Goal: Information Seeking & Learning: Learn about a topic

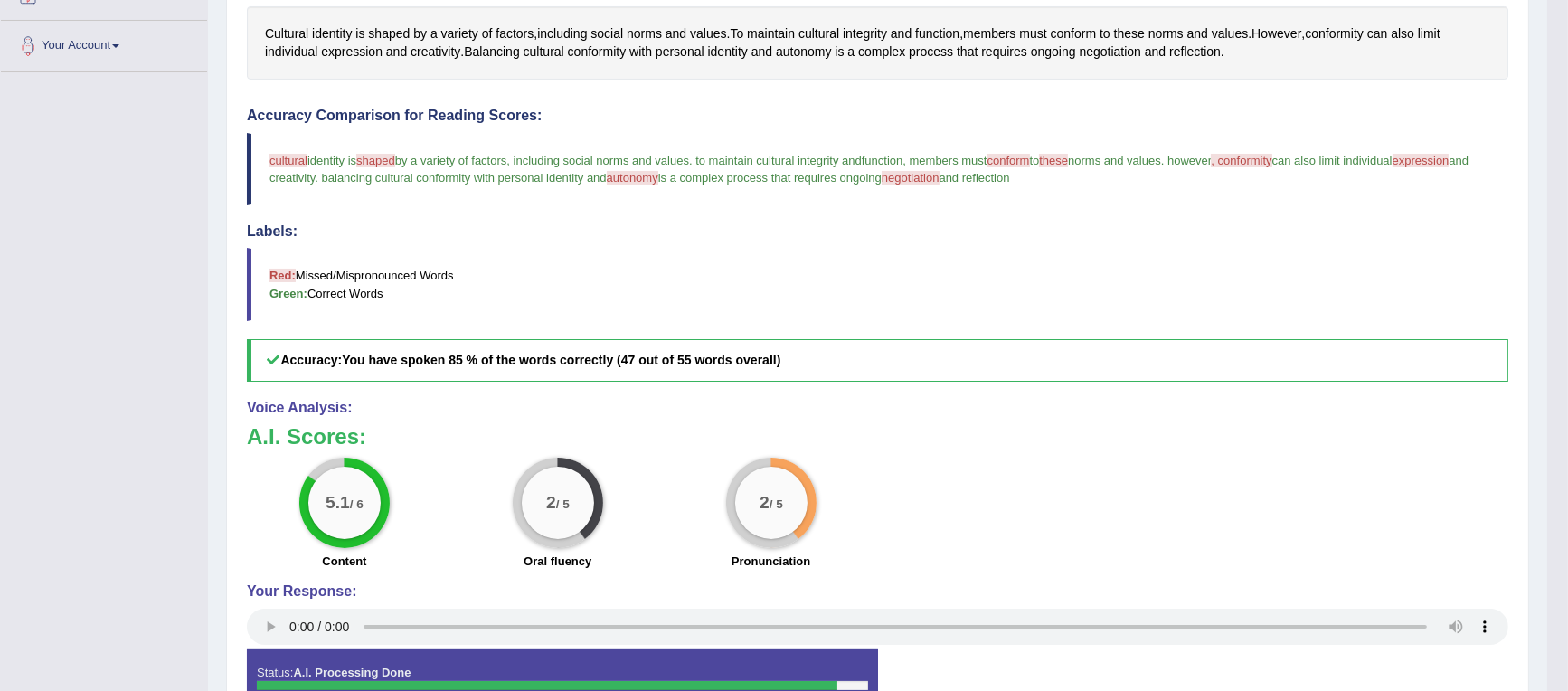
scroll to position [84, 0]
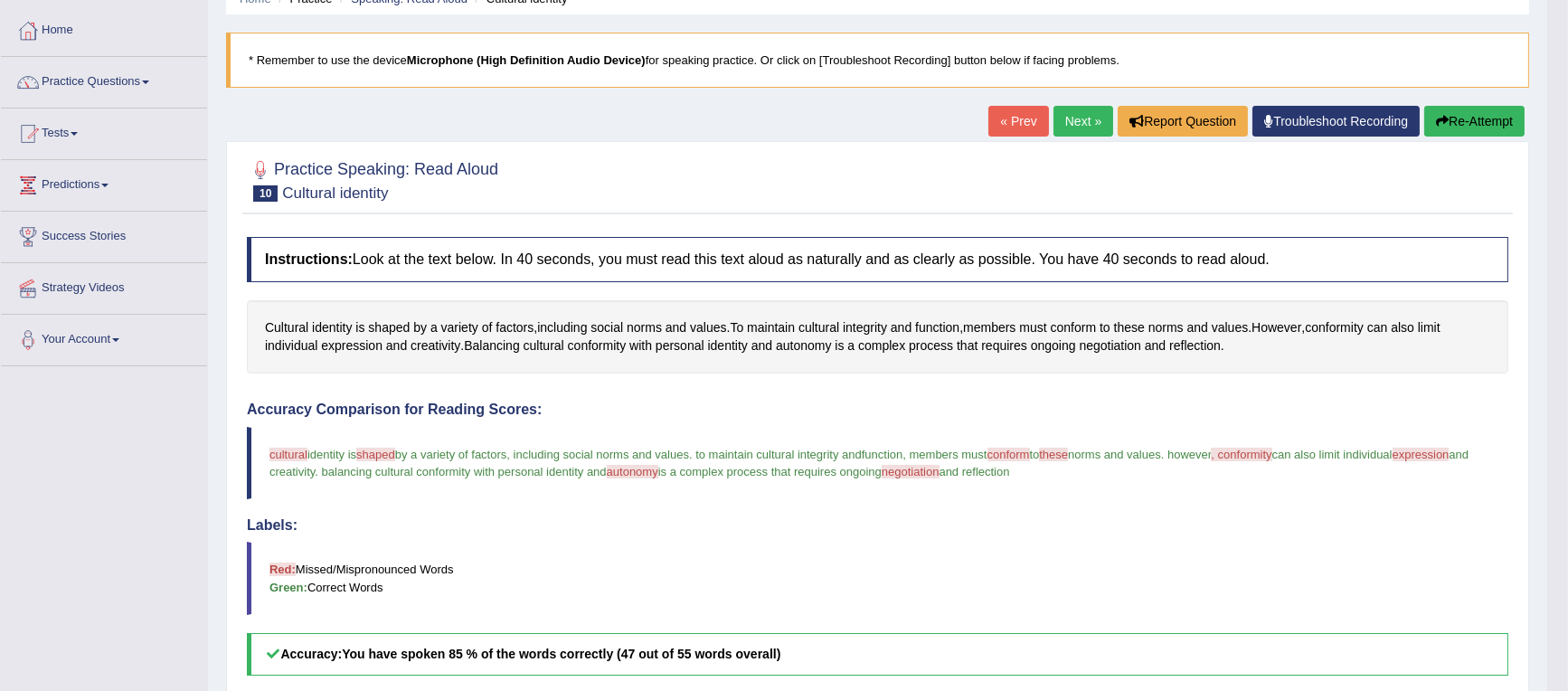
click at [1068, 121] on link "Next »" at bounding box center [1082, 121] width 60 height 30
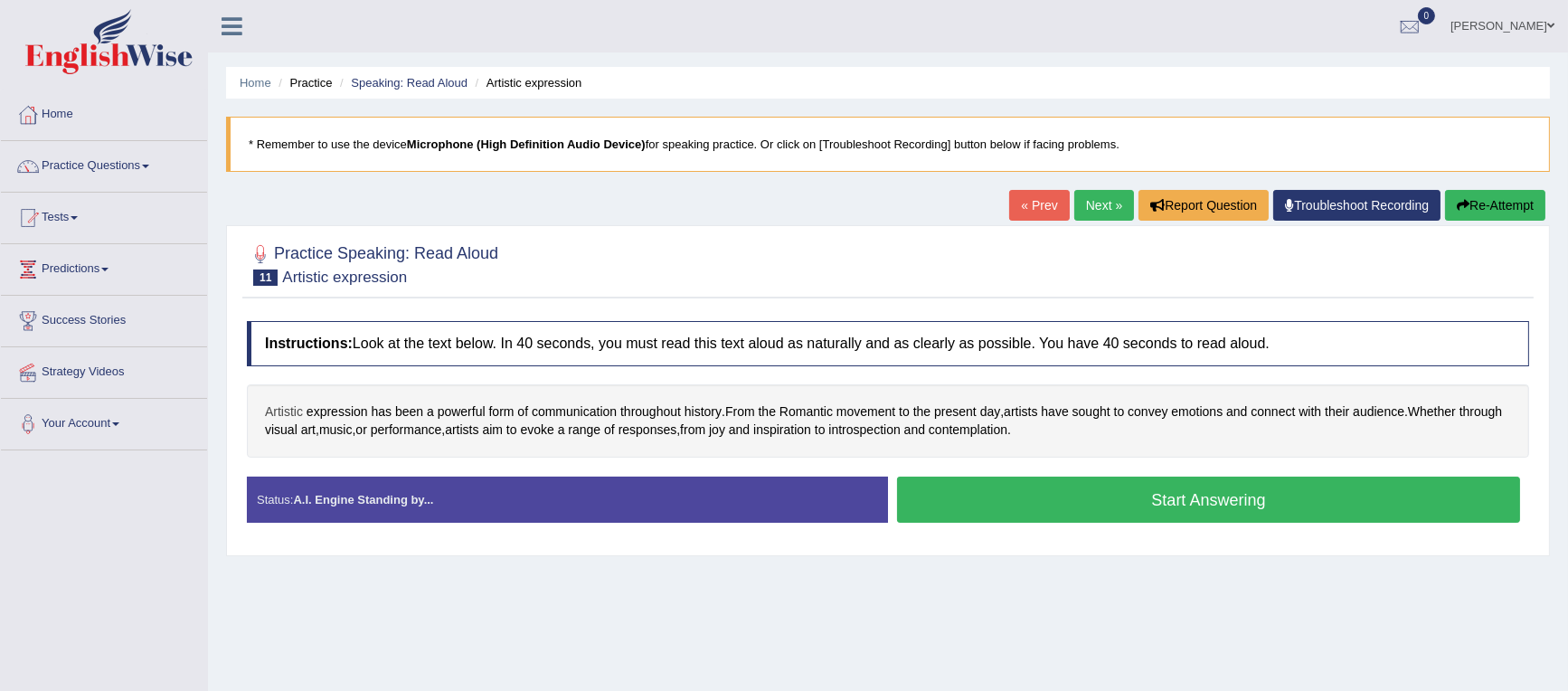
click at [288, 412] on span "Artistic" at bounding box center [284, 412] width 38 height 19
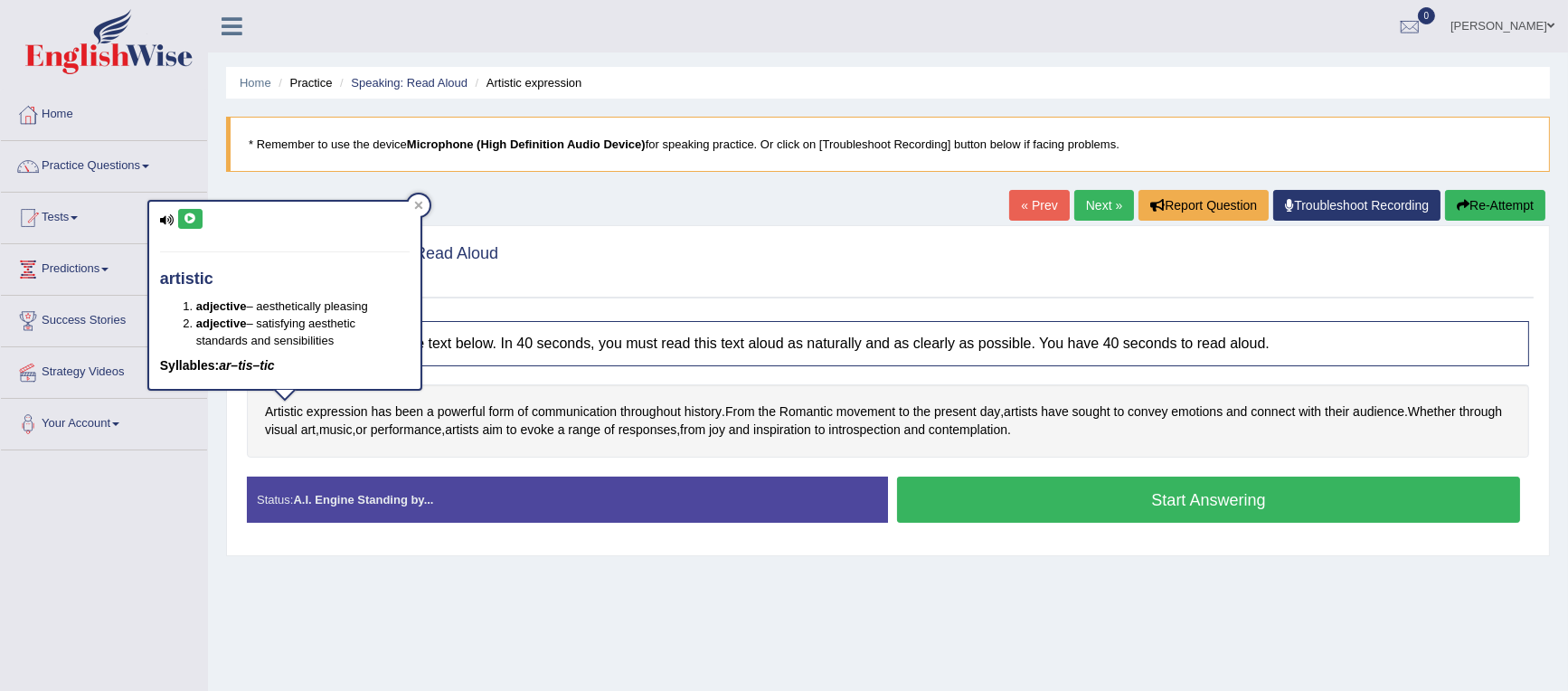
click at [187, 218] on icon at bounding box center [190, 219] width 14 height 11
click at [415, 199] on div at bounding box center [419, 205] width 22 height 22
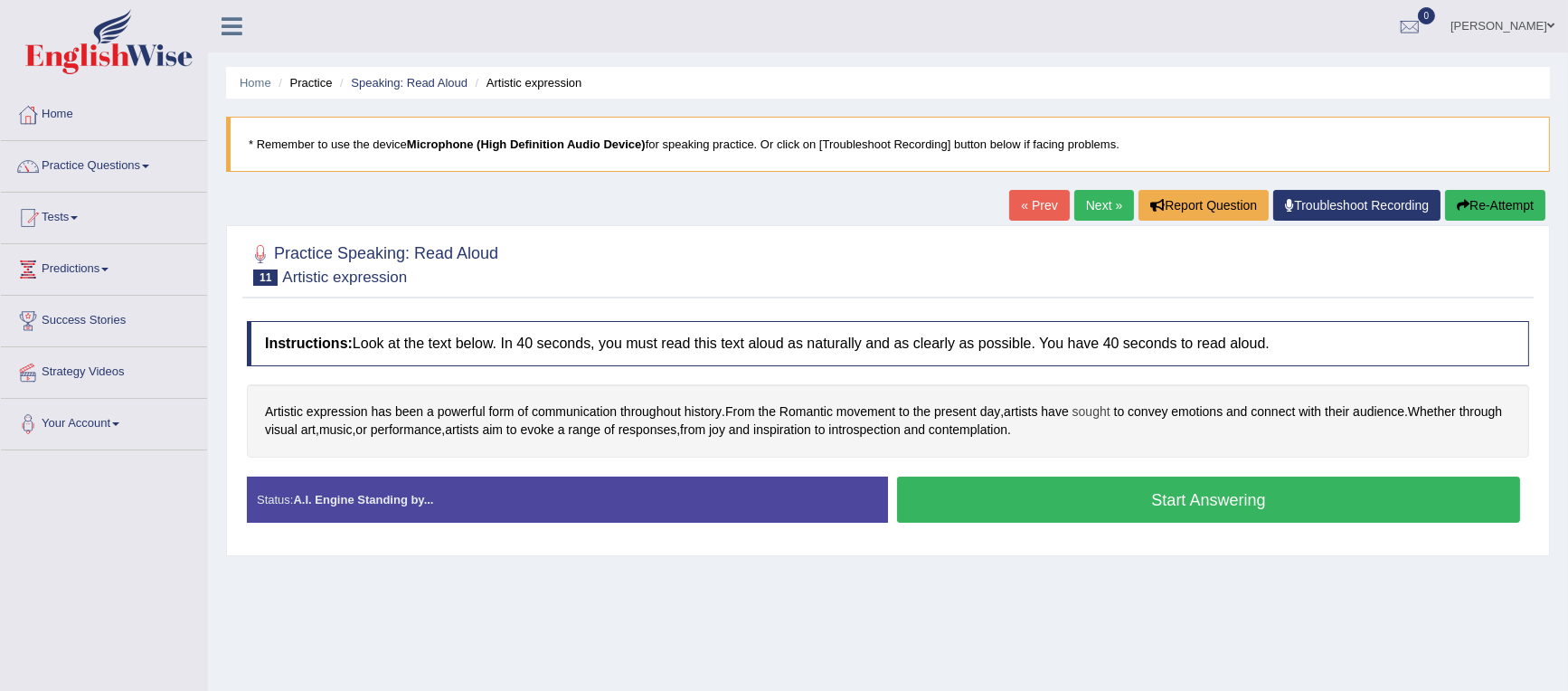
click at [1104, 413] on span "sought" at bounding box center [1091, 412] width 38 height 19
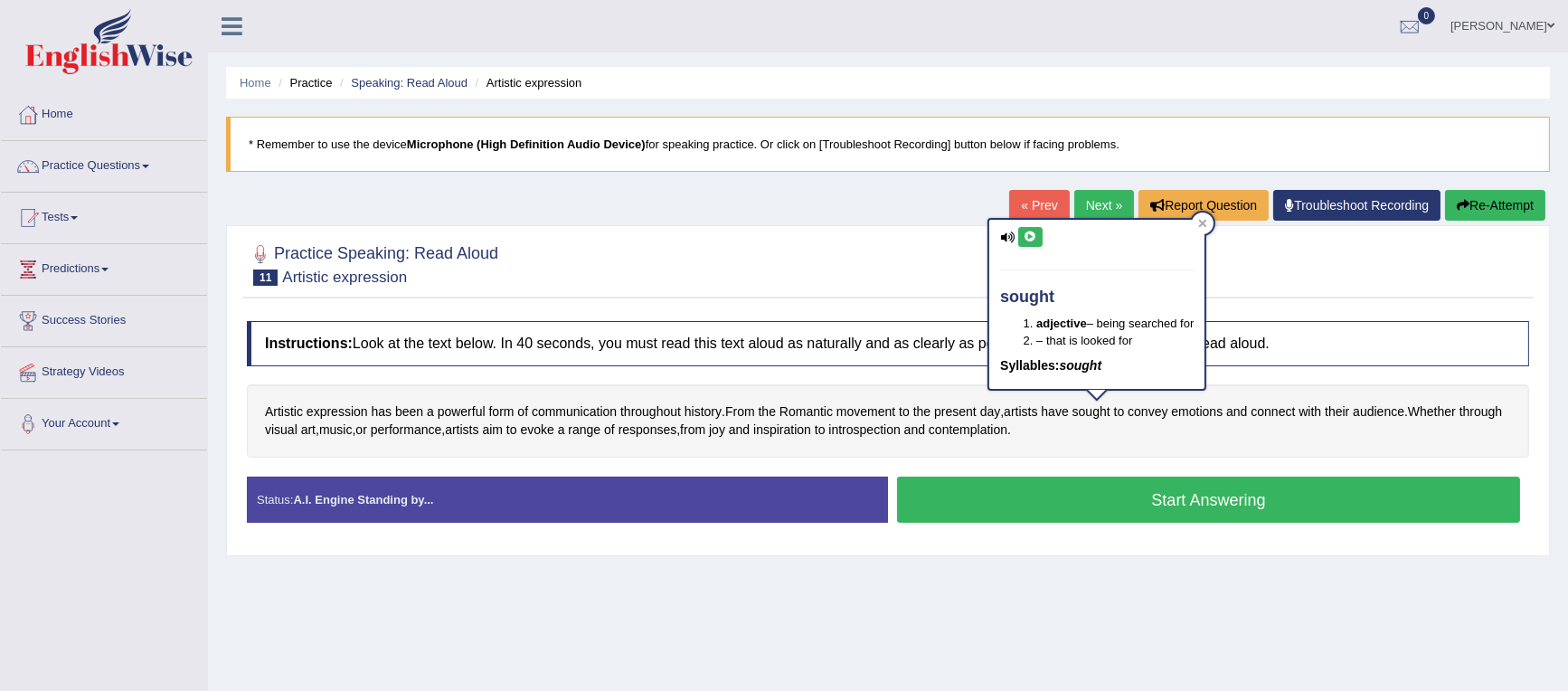
click at [1024, 232] on icon at bounding box center [1030, 237] width 14 height 11
click at [1205, 221] on icon at bounding box center [1202, 223] width 8 height 8
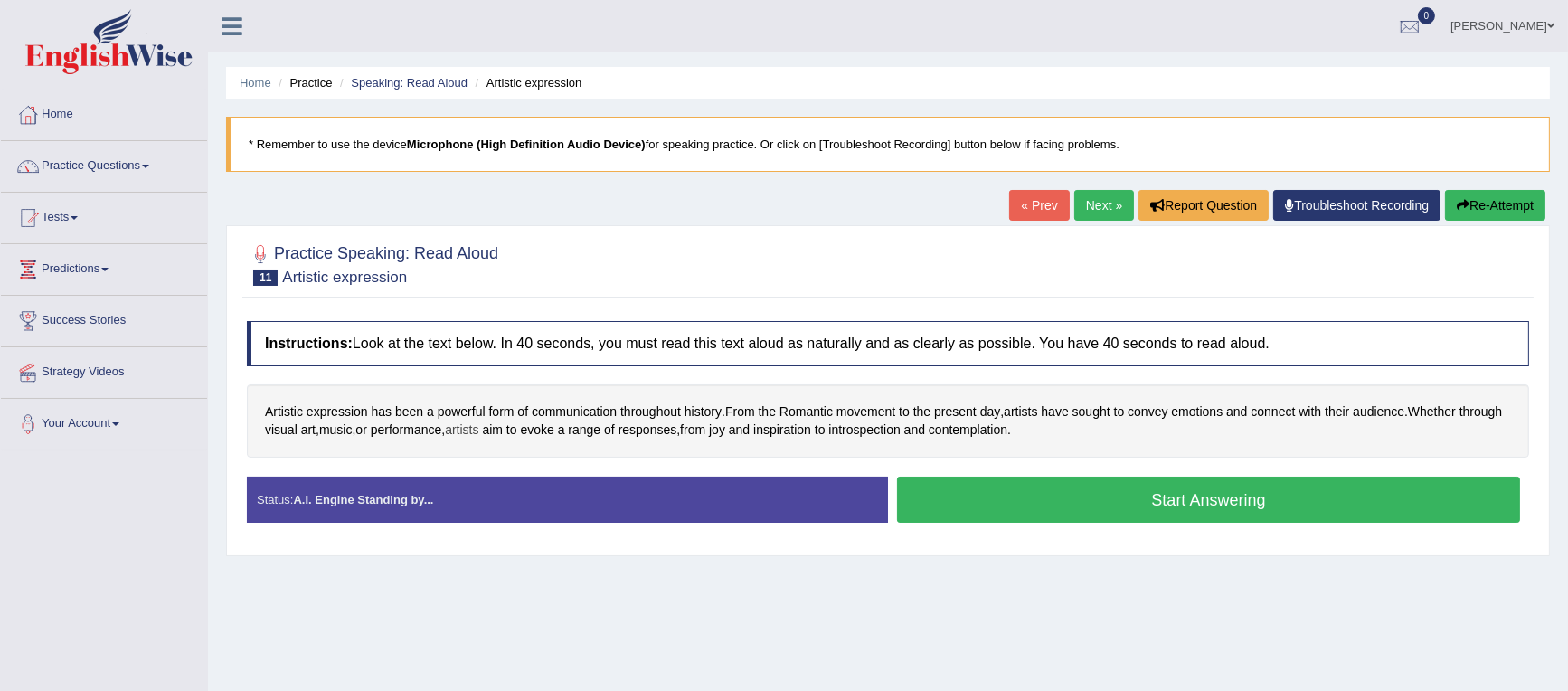
click at [478, 434] on span "artists" at bounding box center [462, 429] width 33 height 19
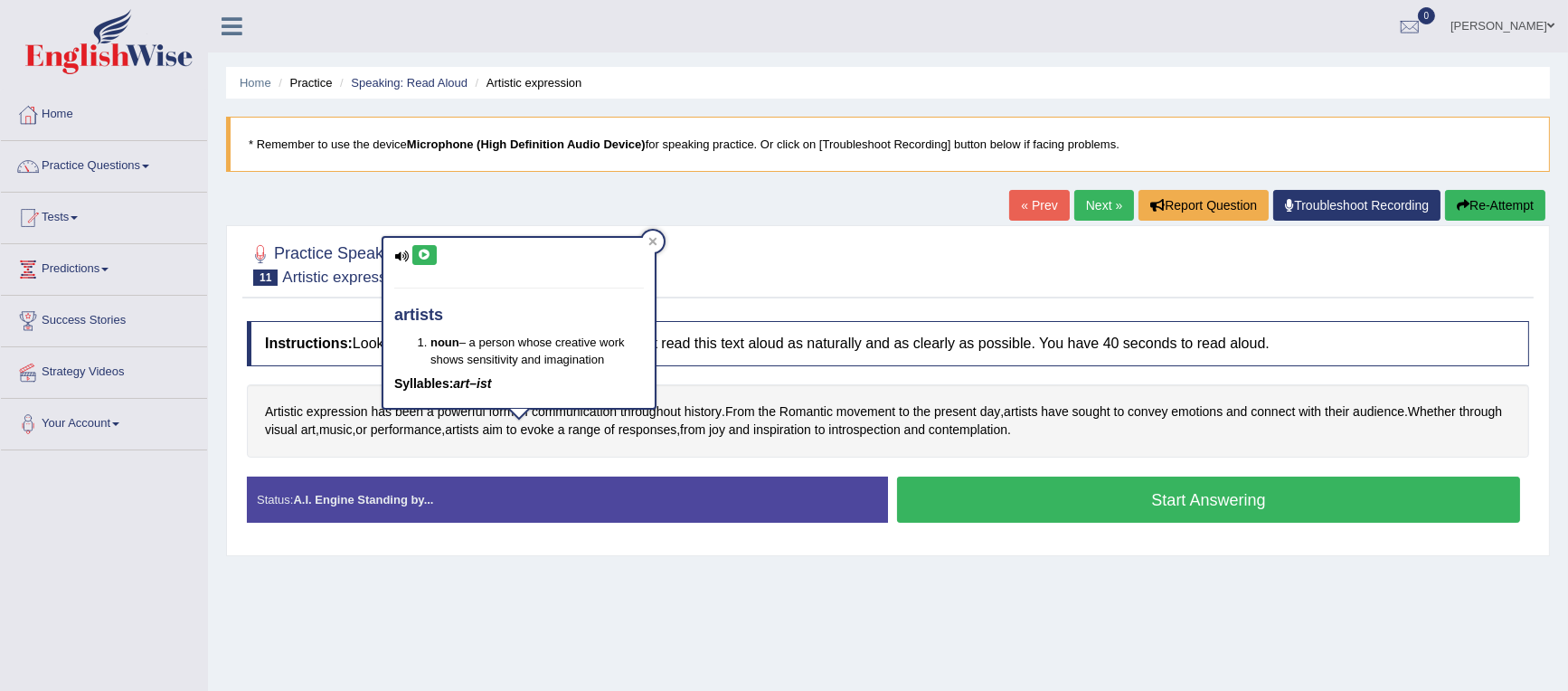
click at [429, 254] on icon at bounding box center [424, 255] width 14 height 11
click at [654, 238] on icon at bounding box center [653, 241] width 9 height 9
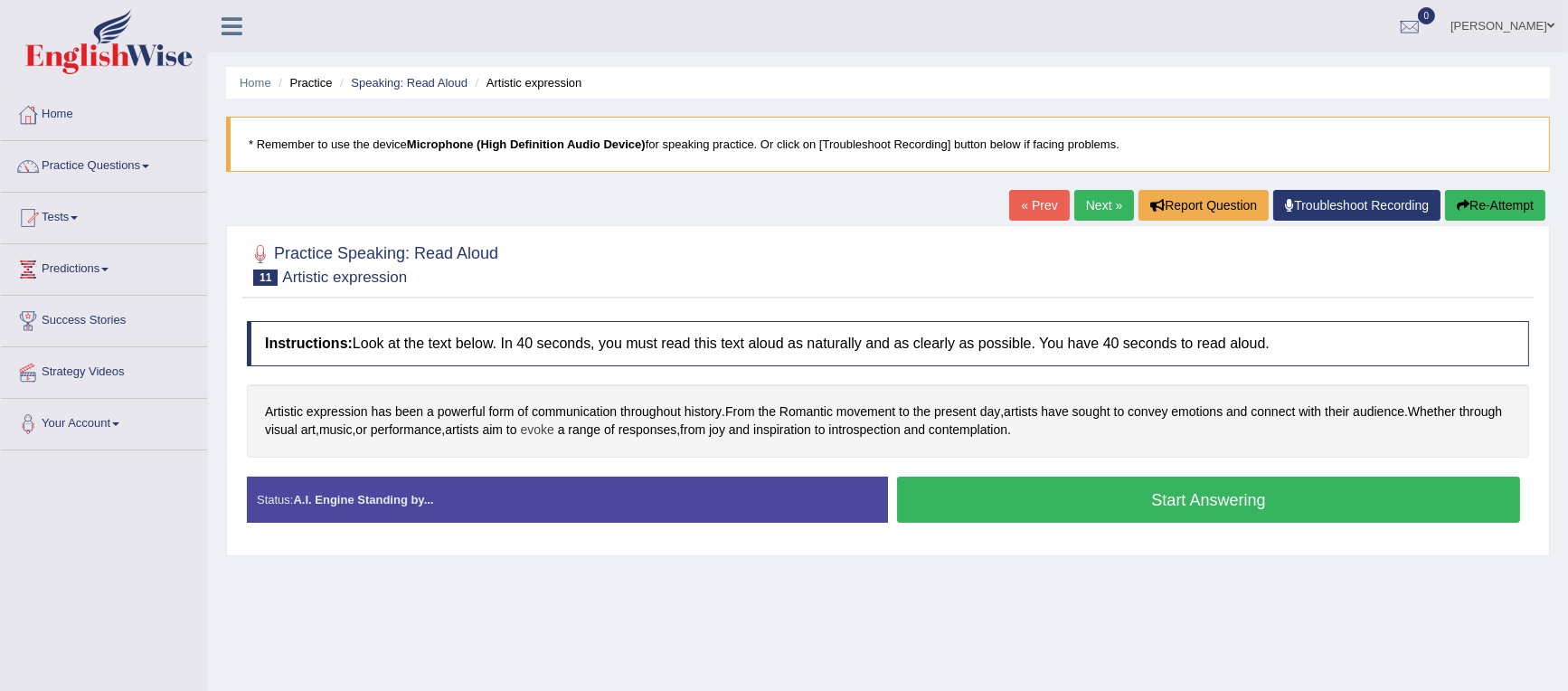
click at [554, 425] on span "evoke" at bounding box center [536, 429] width 33 height 19
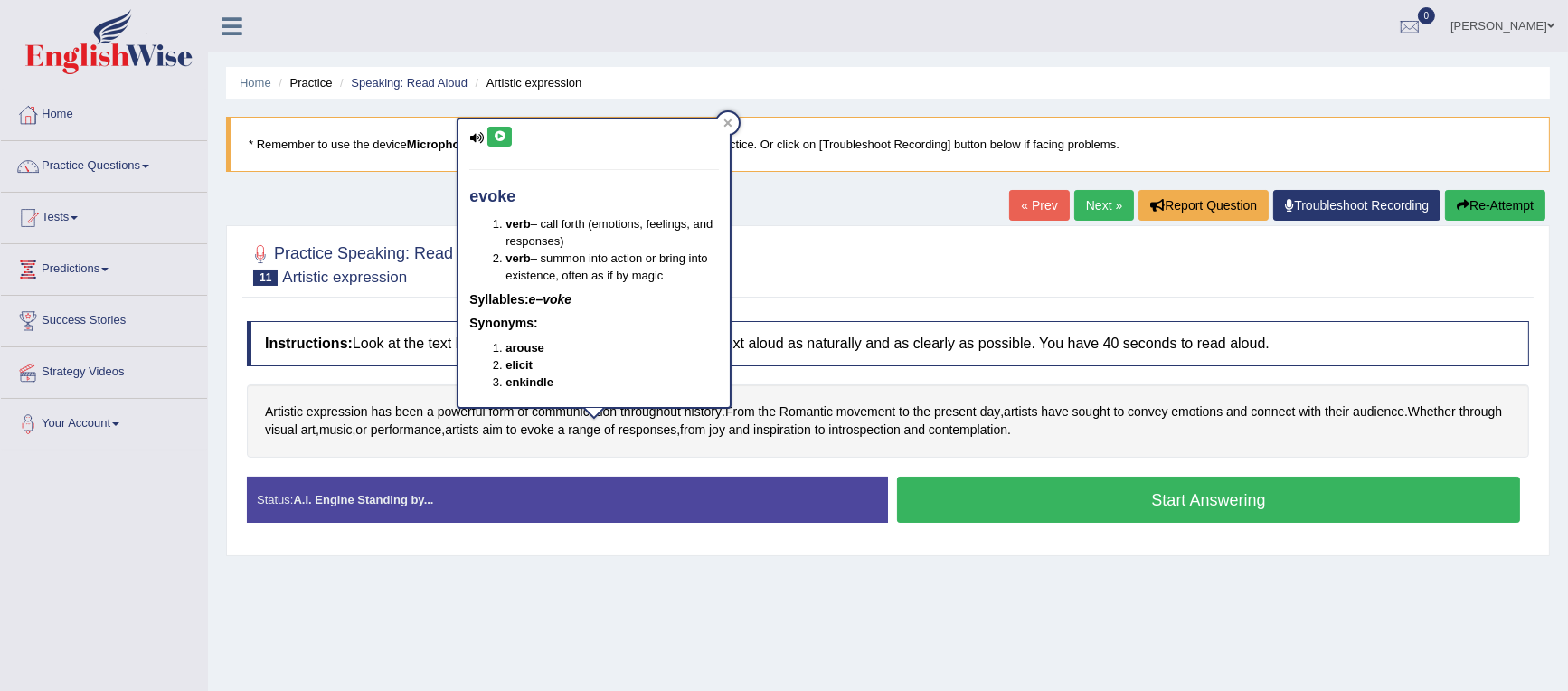
click at [499, 131] on icon at bounding box center [499, 136] width 14 height 11
click at [724, 116] on div at bounding box center [728, 123] width 22 height 22
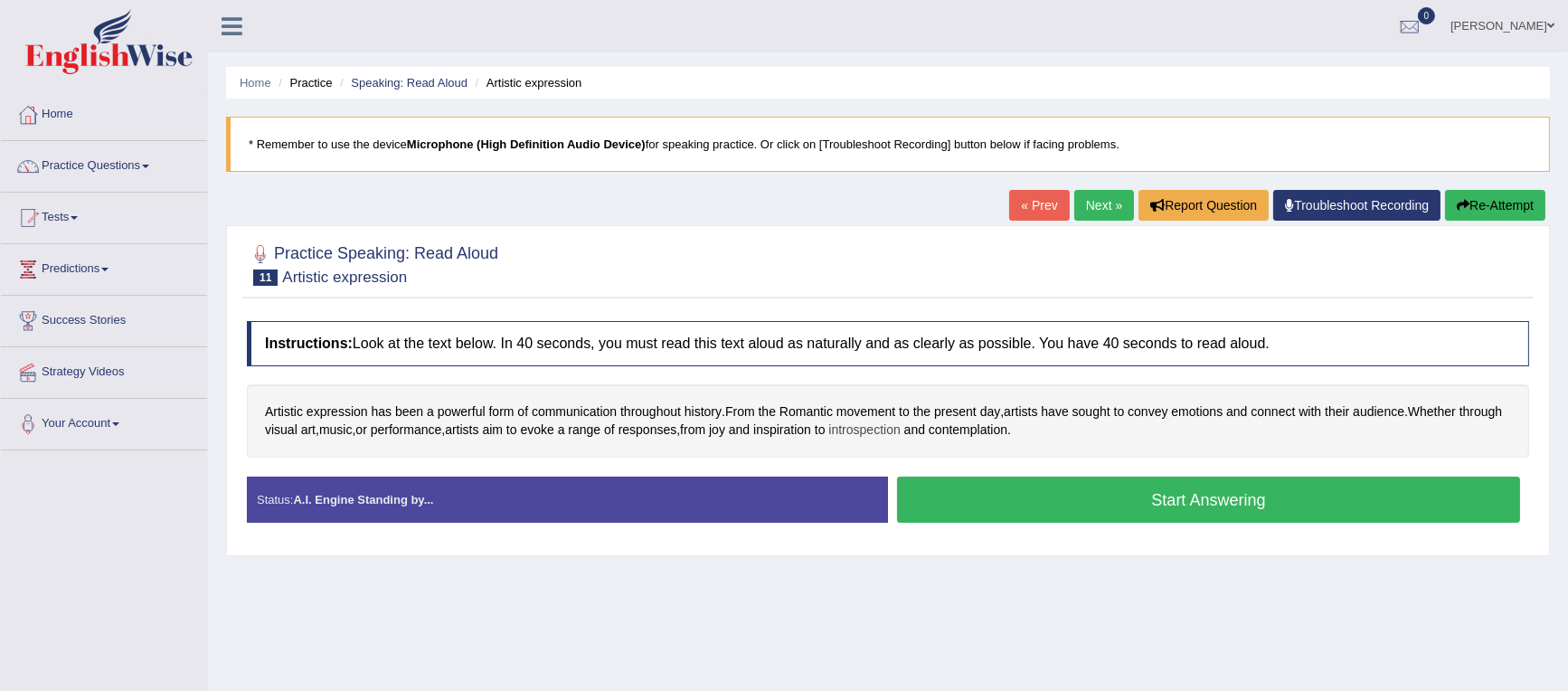
click at [900, 430] on span "introspection" at bounding box center [864, 429] width 72 height 19
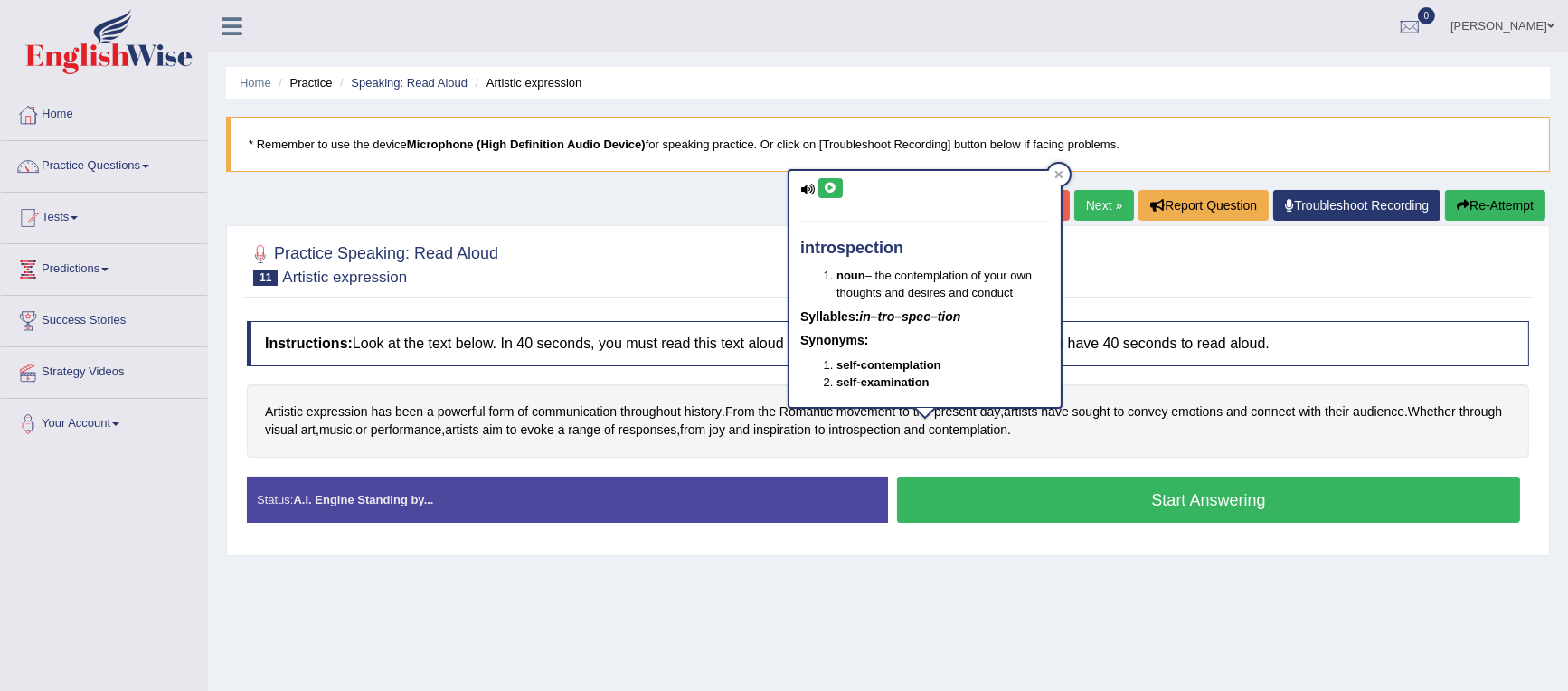
click at [832, 190] on icon at bounding box center [830, 188] width 14 height 11
click at [1059, 168] on div at bounding box center [1059, 175] width 22 height 22
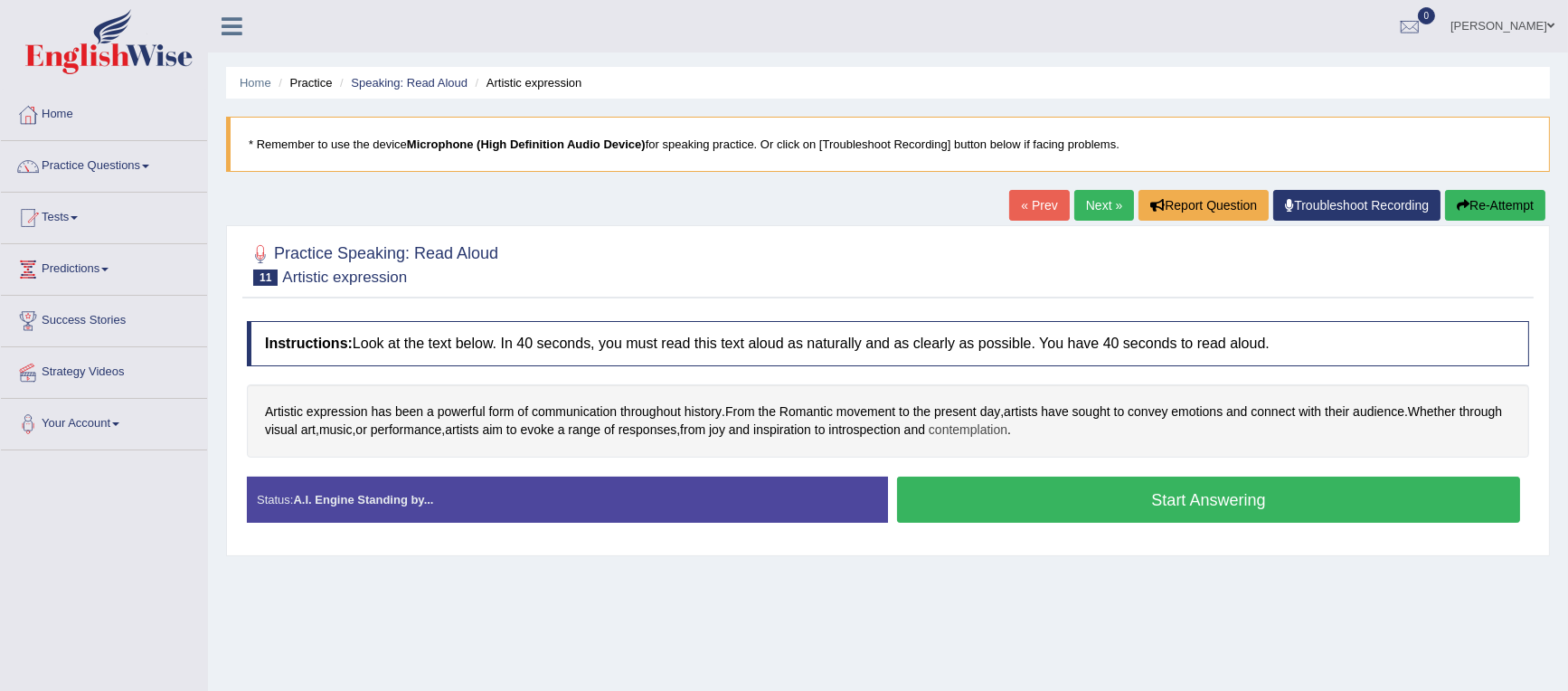
click at [1007, 427] on span "contemplation" at bounding box center [967, 429] width 78 height 19
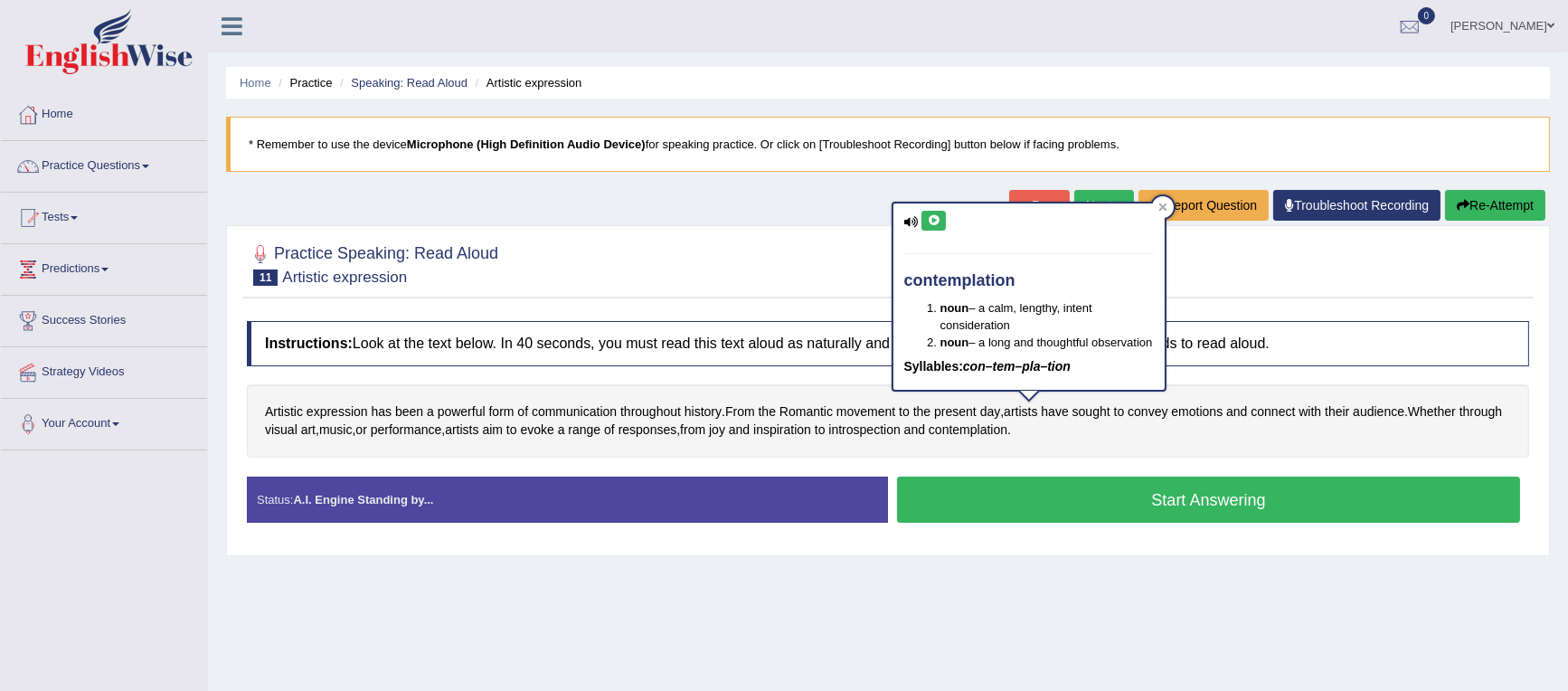
click at [929, 220] on icon at bounding box center [933, 221] width 14 height 11
click at [1155, 202] on div at bounding box center [1163, 207] width 22 height 22
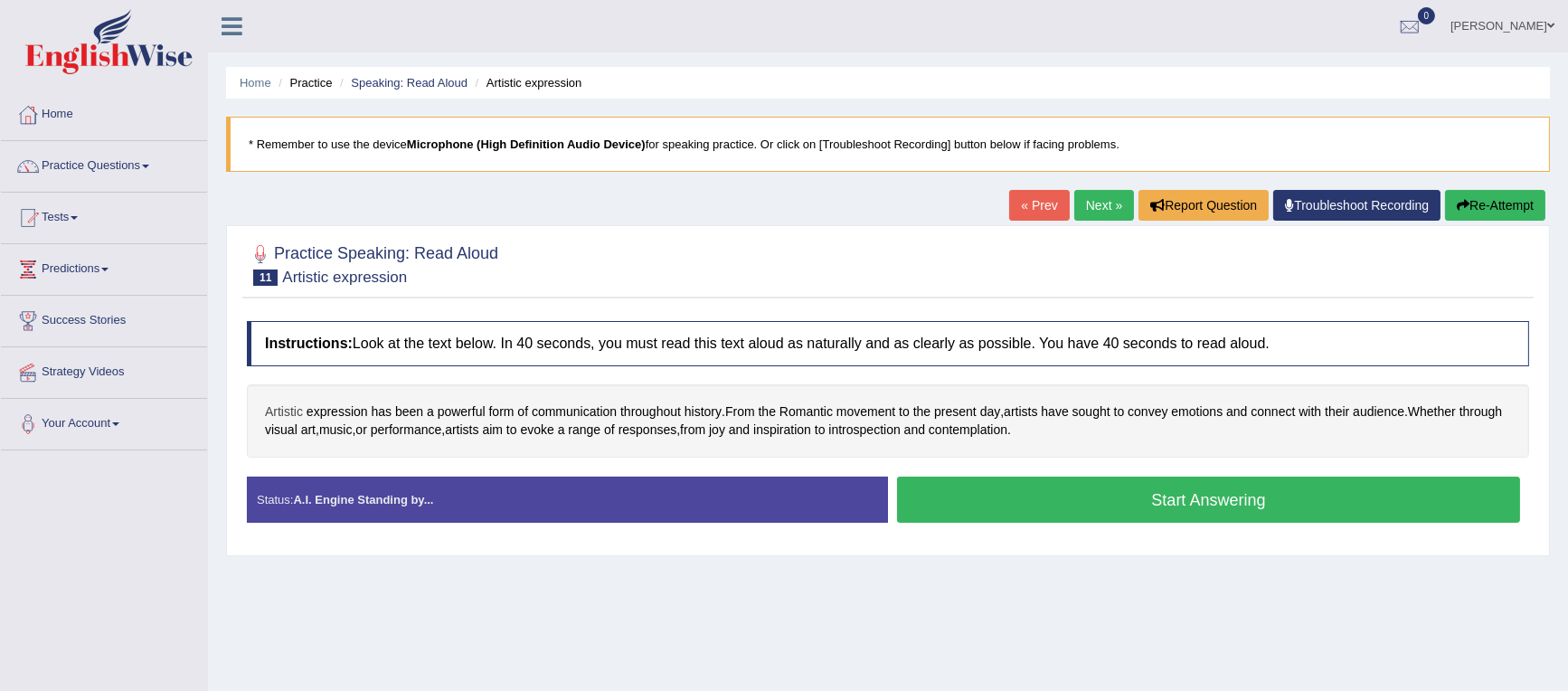
click at [279, 408] on span "Artistic" at bounding box center [284, 412] width 38 height 19
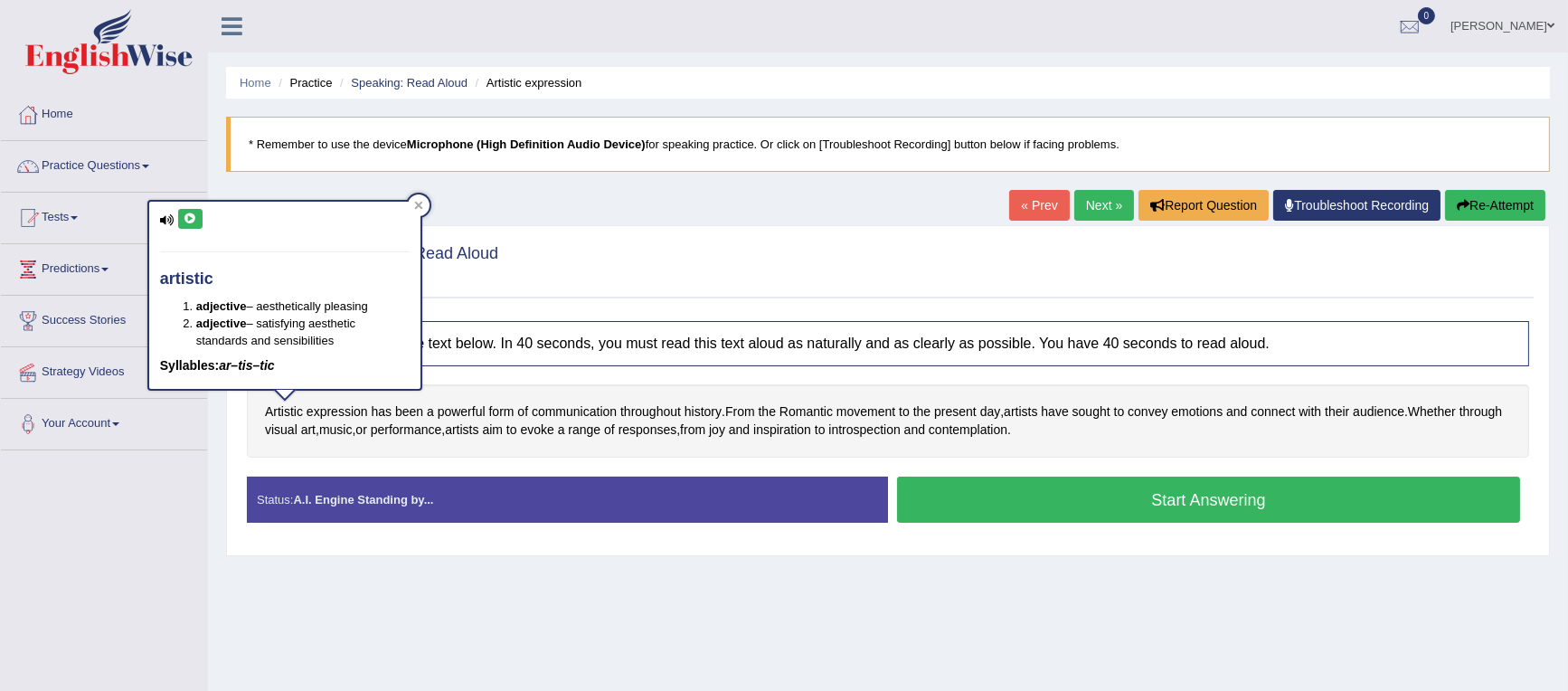
click at [193, 220] on icon at bounding box center [190, 219] width 14 height 11
click at [418, 204] on icon at bounding box center [418, 205] width 8 height 8
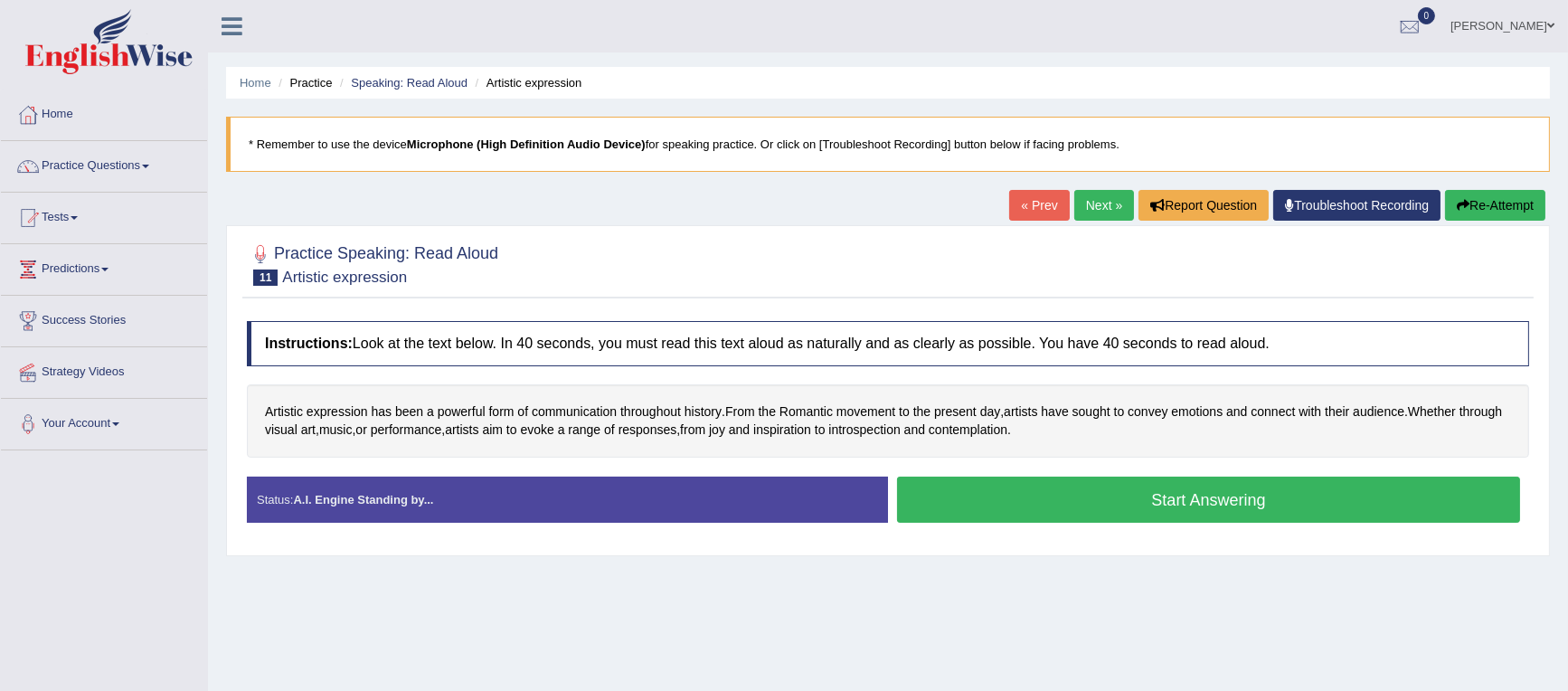
click at [1090, 494] on button "Start Answering" at bounding box center [1209, 499] width 623 height 46
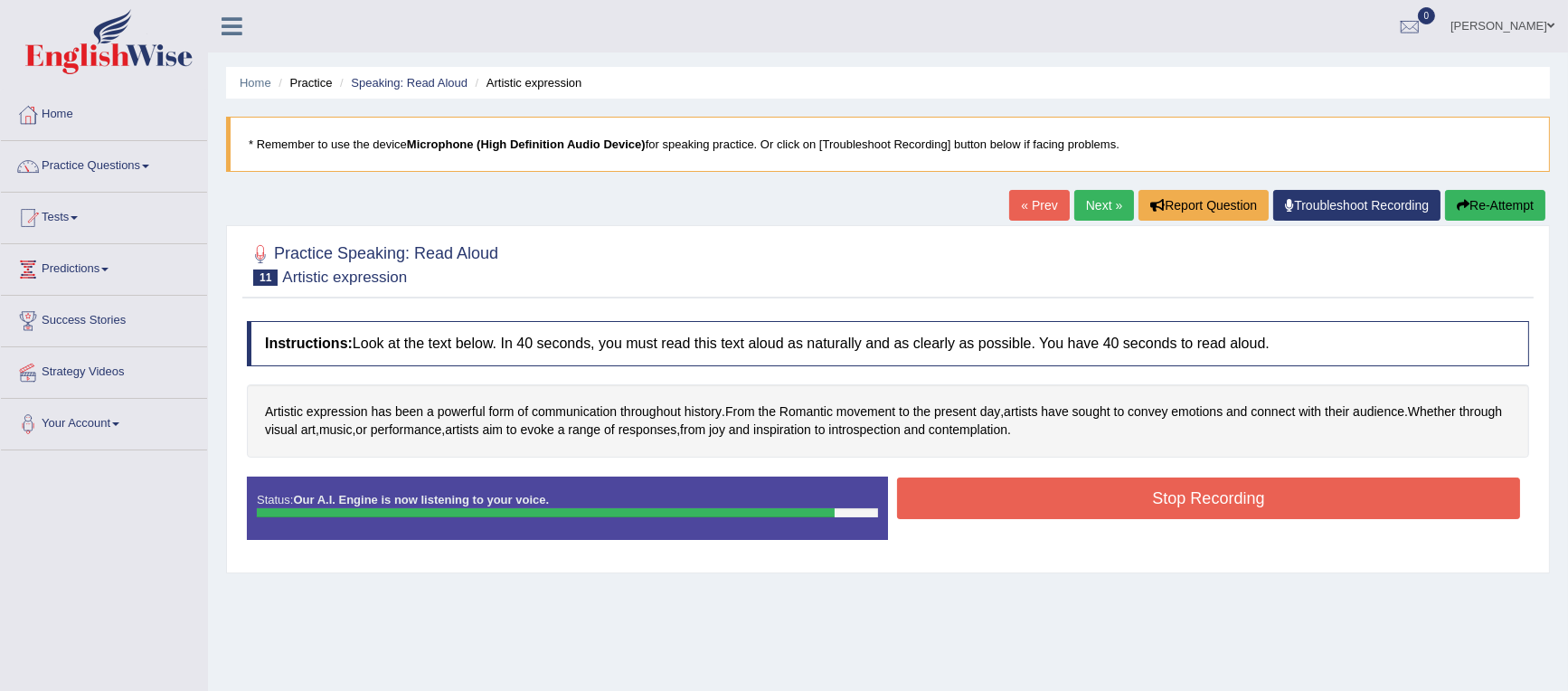
click at [951, 490] on button "Stop Recording" at bounding box center [1209, 498] width 623 height 41
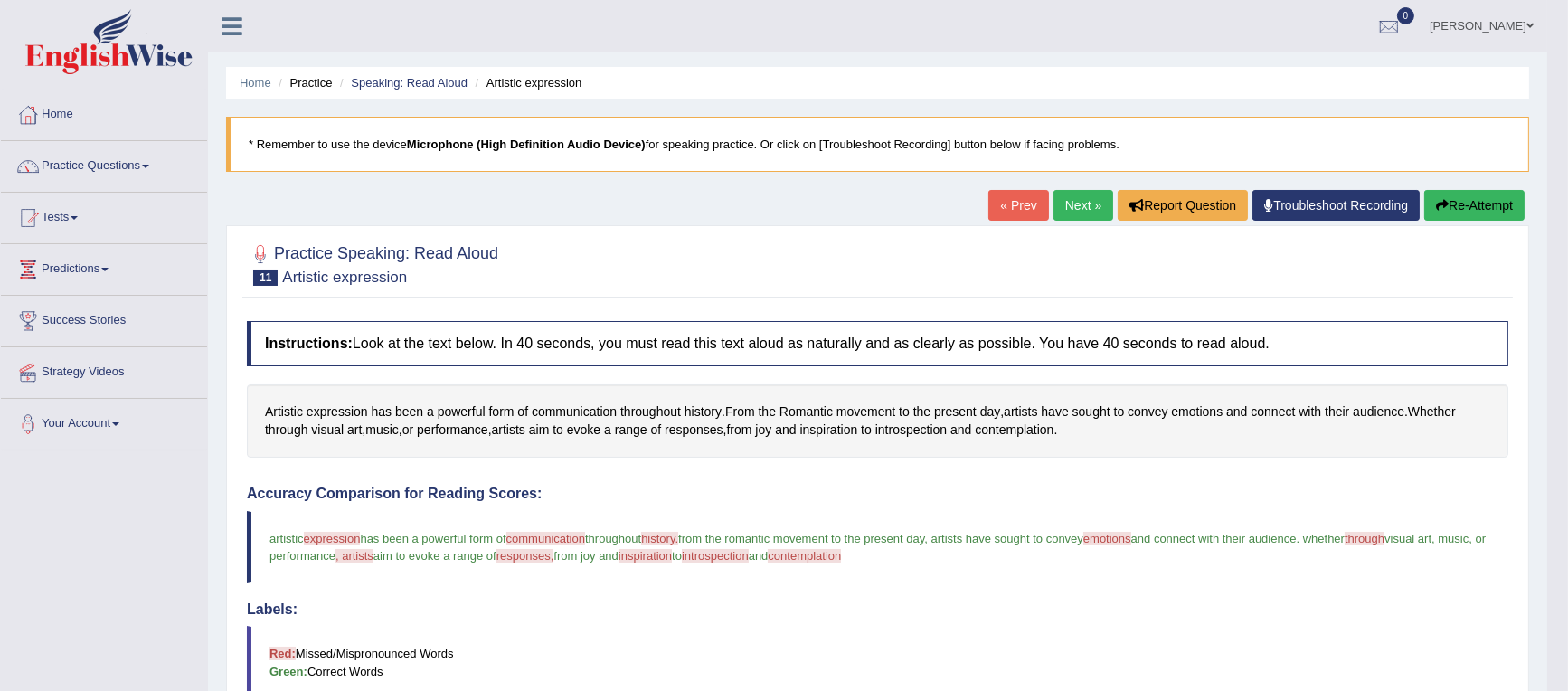
click at [1072, 202] on link "Next »" at bounding box center [1082, 205] width 60 height 30
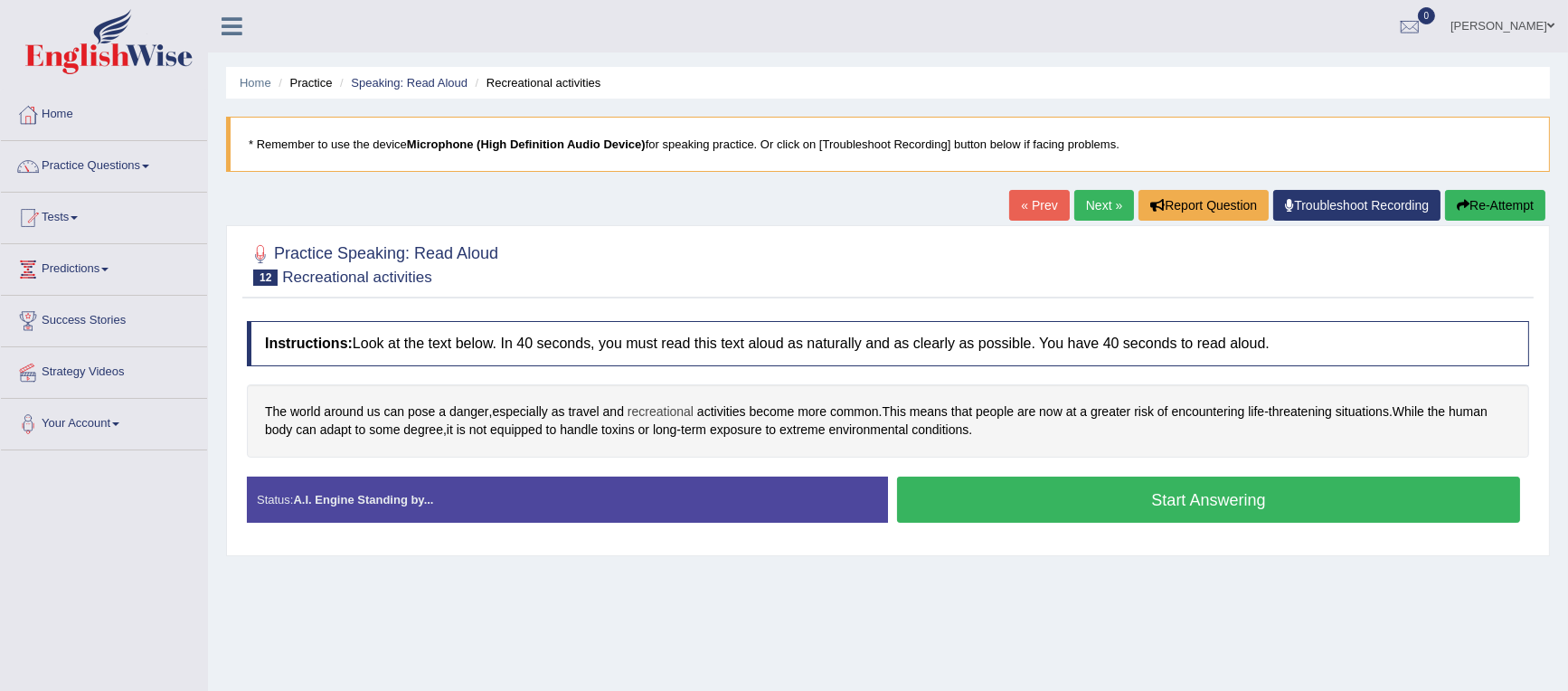
click at [659, 412] on span "recreational" at bounding box center [661, 412] width 66 height 19
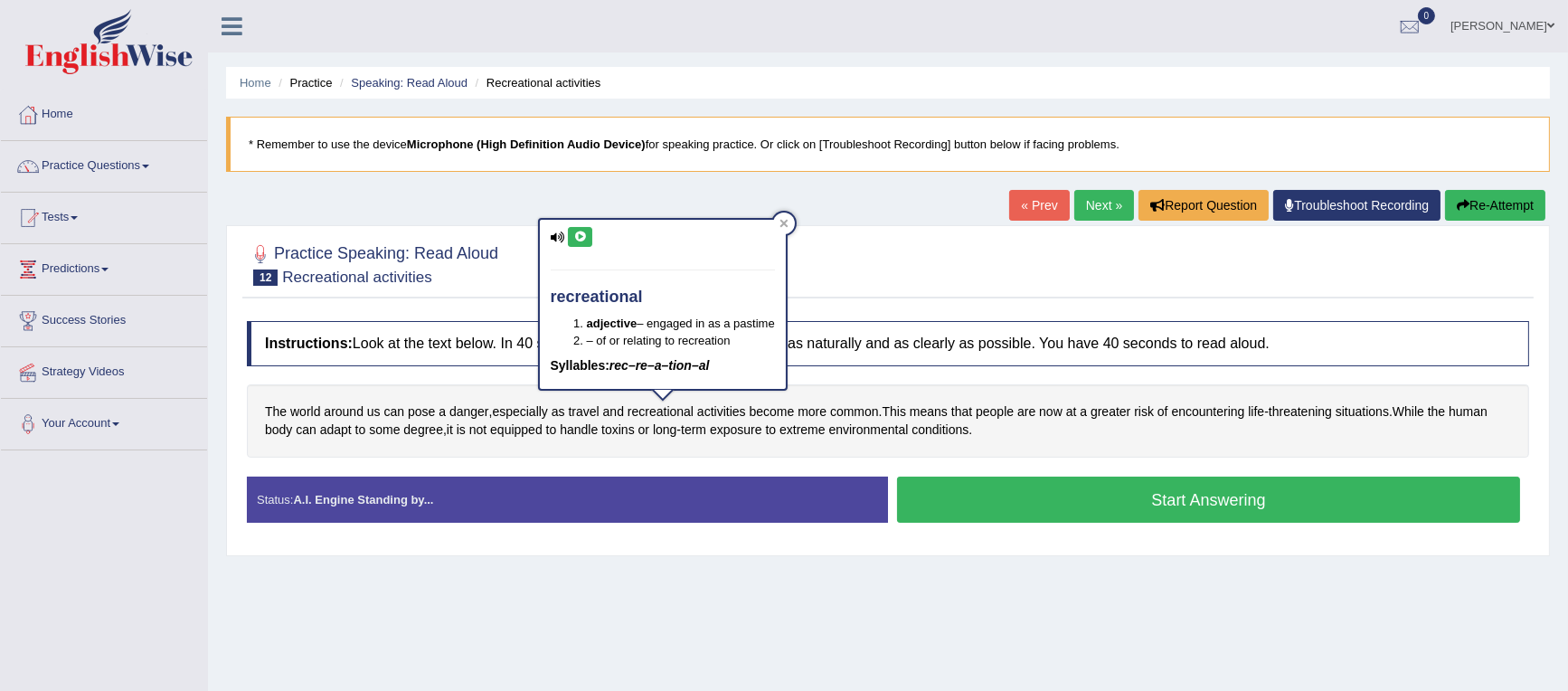
click at [582, 235] on icon at bounding box center [579, 237] width 14 height 11
click at [784, 225] on icon at bounding box center [783, 223] width 8 height 8
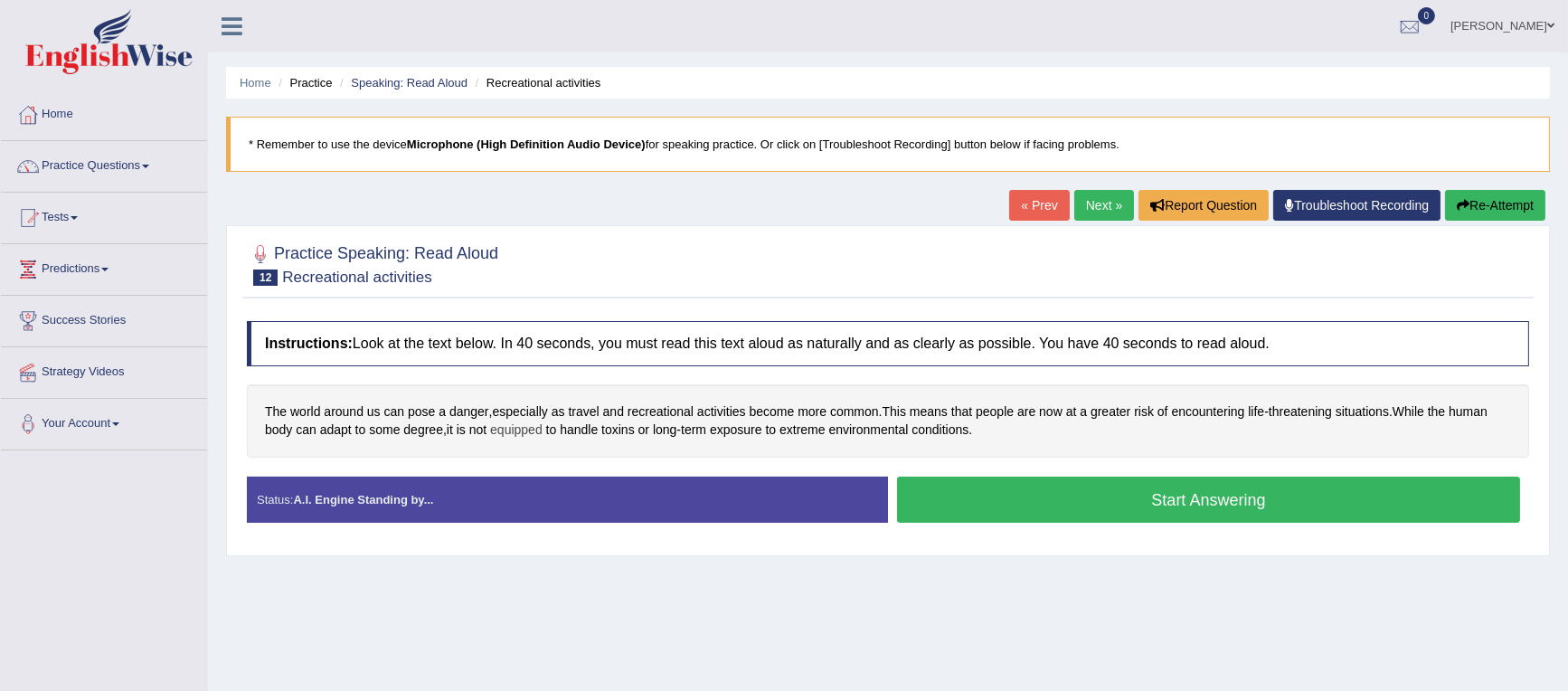
click at [524, 430] on span "equipped" at bounding box center [516, 429] width 53 height 19
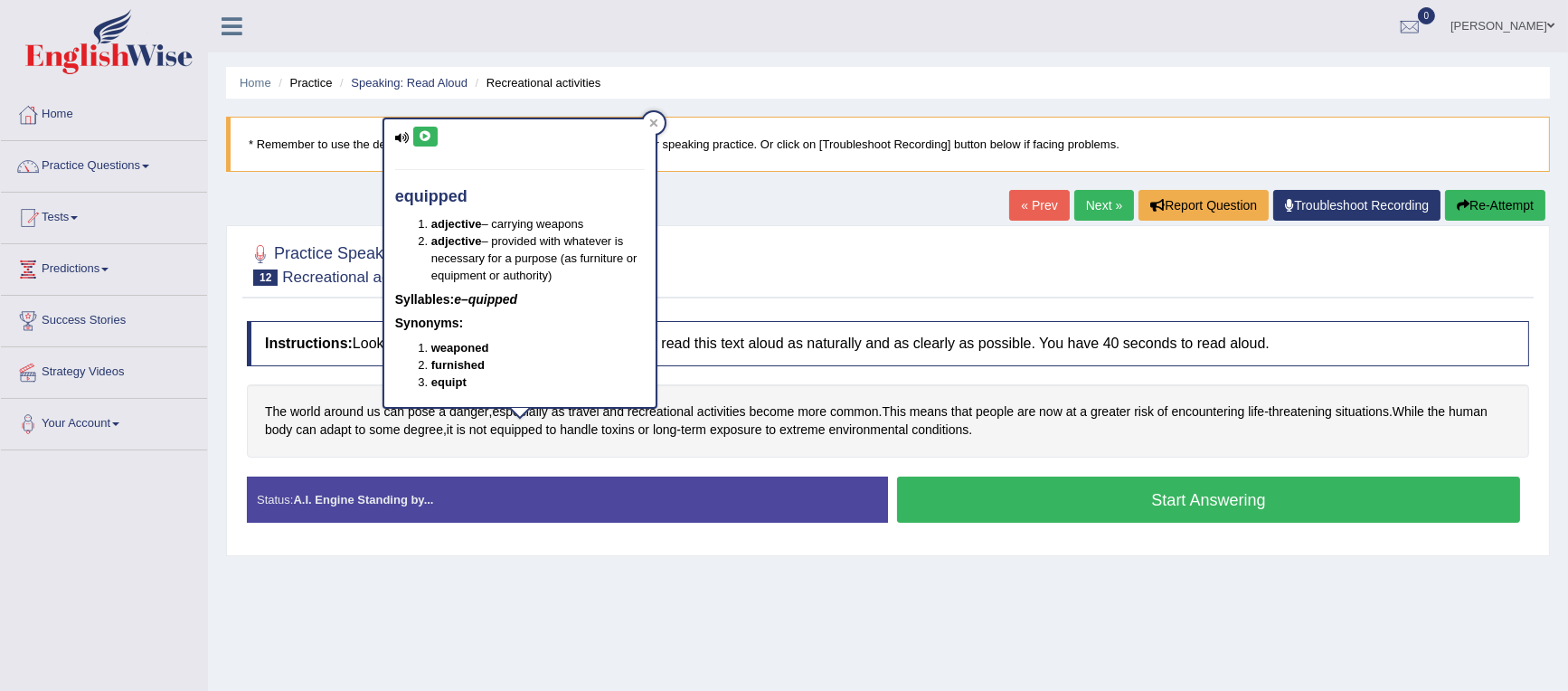
click at [418, 135] on icon at bounding box center [425, 136] width 14 height 11
click at [656, 123] on icon at bounding box center [654, 123] width 9 height 9
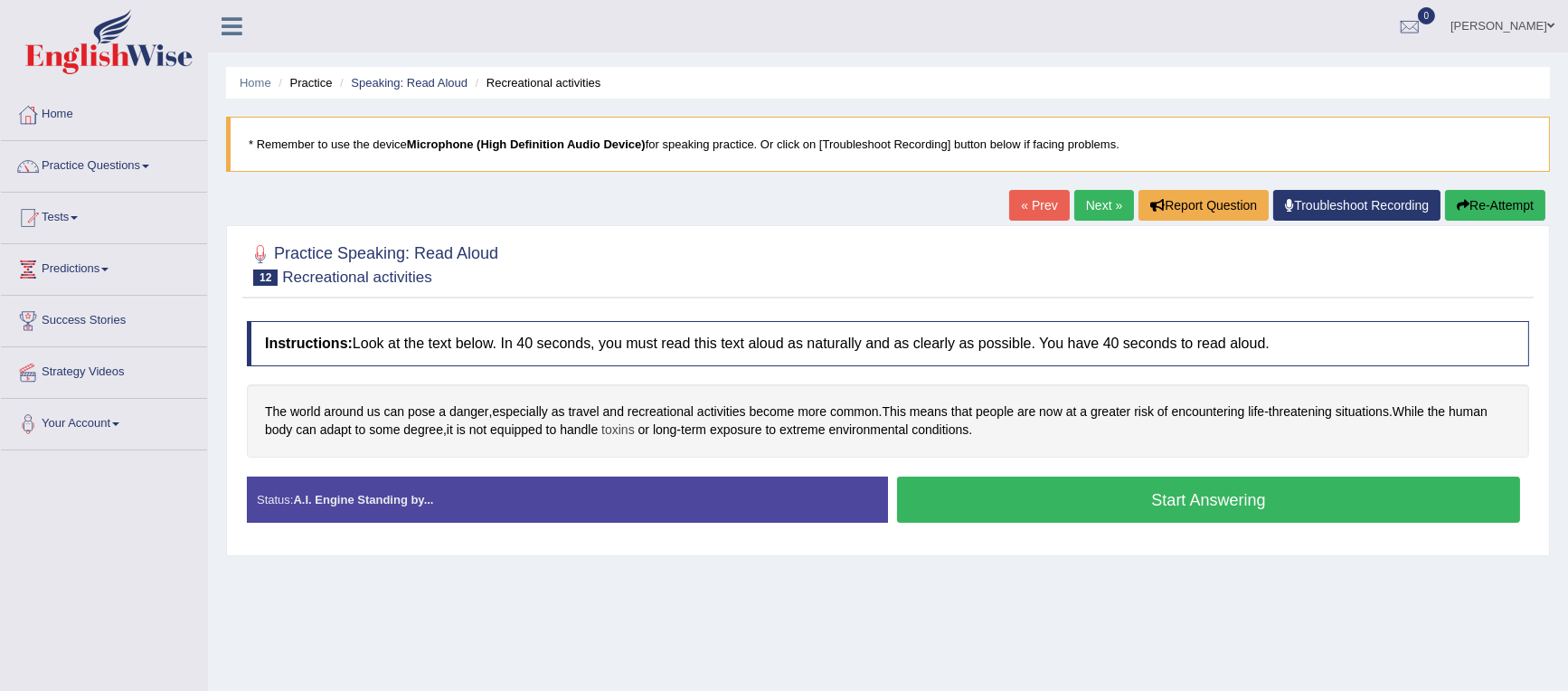
click at [625, 427] on span "toxins" at bounding box center [618, 429] width 33 height 19
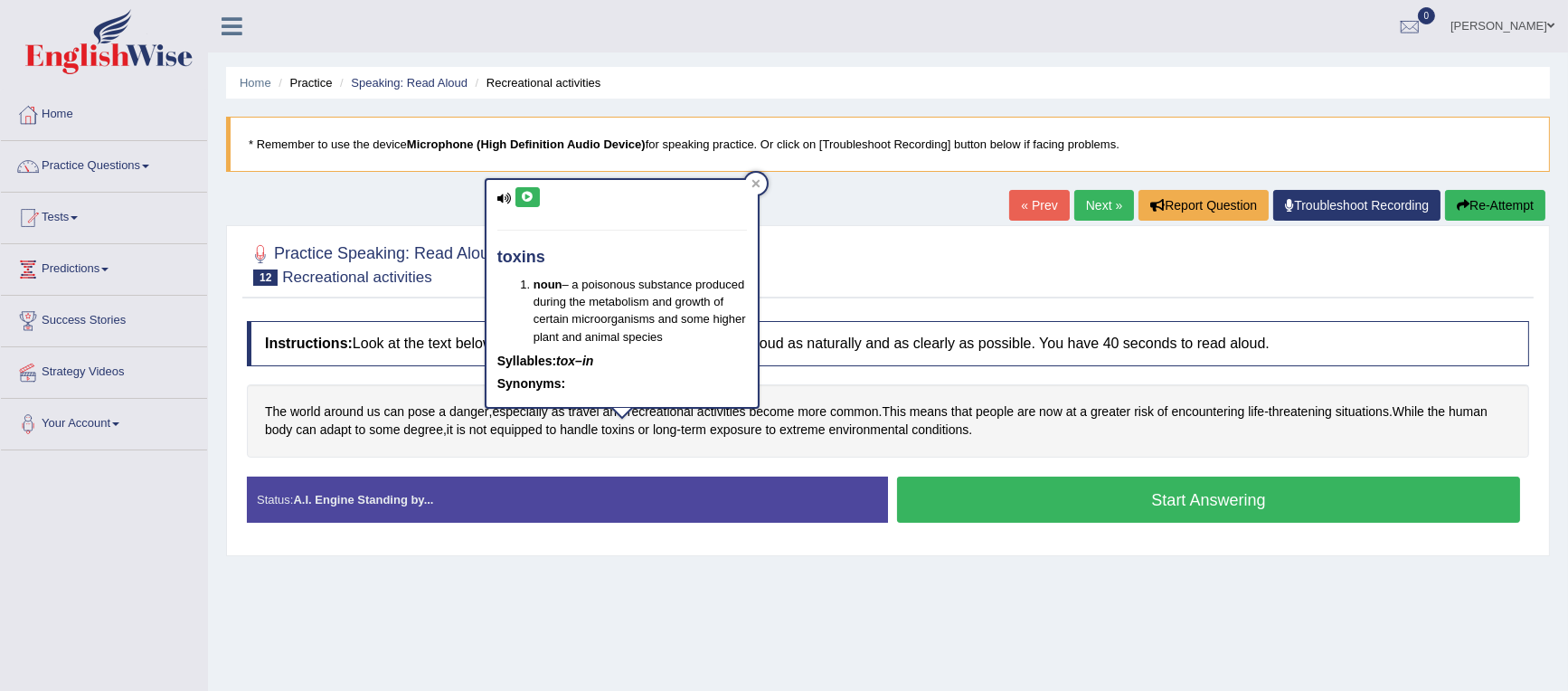
click at [521, 199] on icon at bounding box center [527, 197] width 14 height 11
click at [754, 184] on icon at bounding box center [755, 183] width 8 height 8
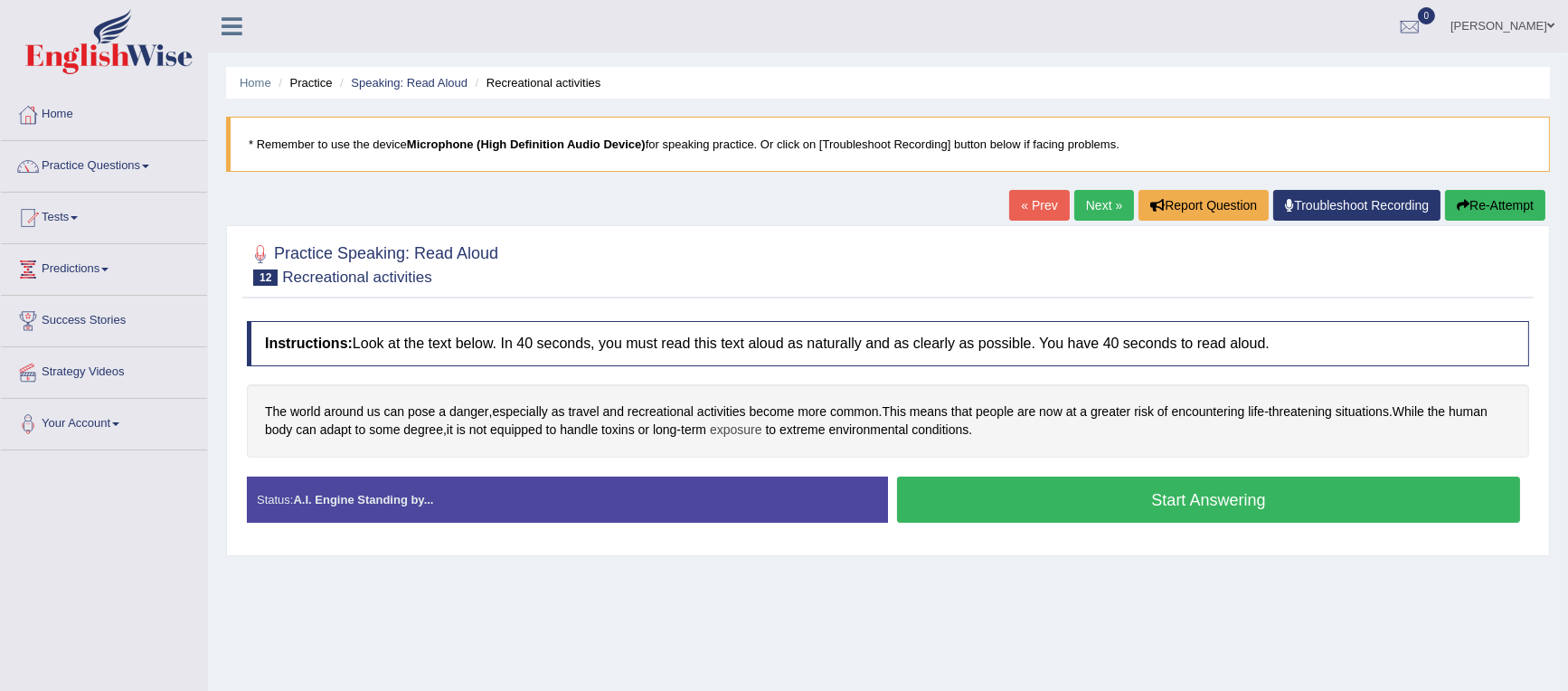
click at [750, 424] on span "exposure" at bounding box center [735, 429] width 53 height 19
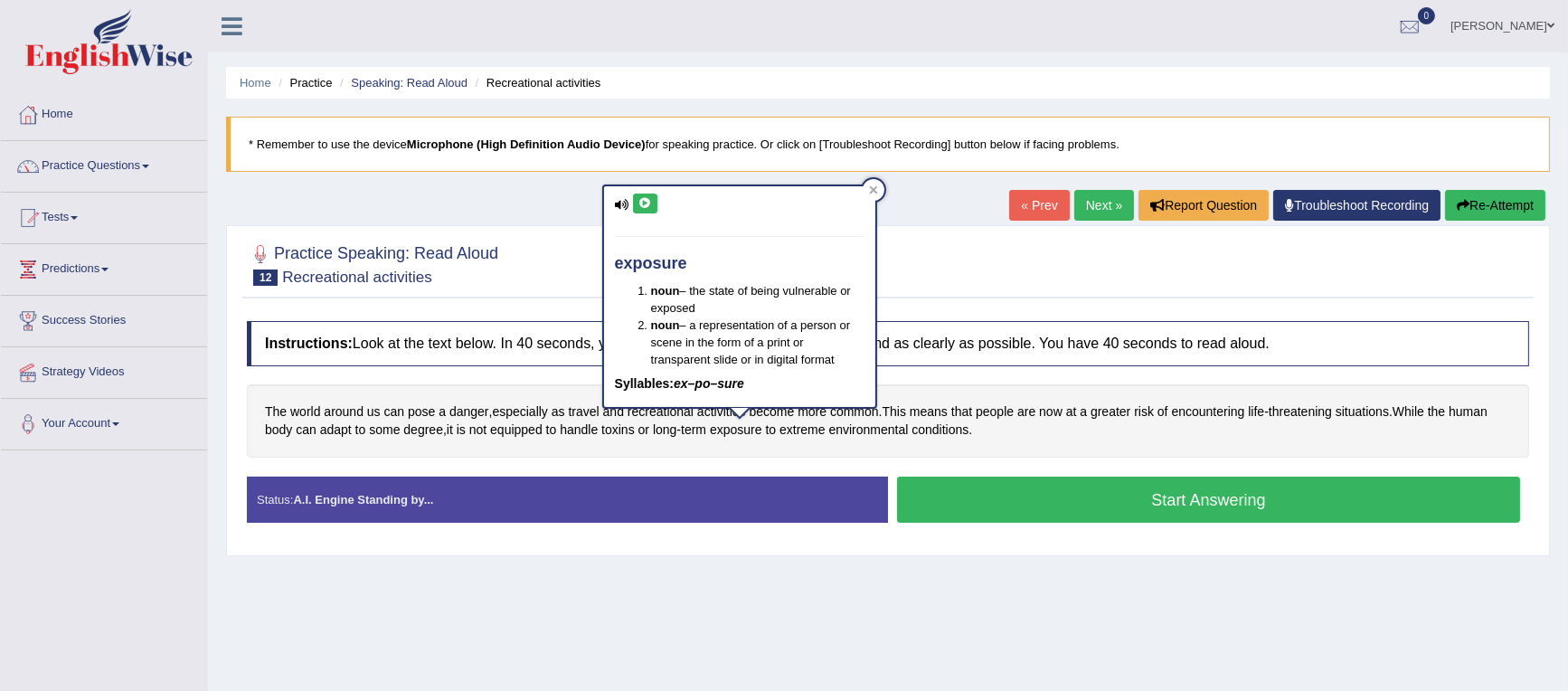
click at [649, 204] on icon at bounding box center [645, 204] width 14 height 11
click at [871, 188] on icon at bounding box center [872, 189] width 8 height 8
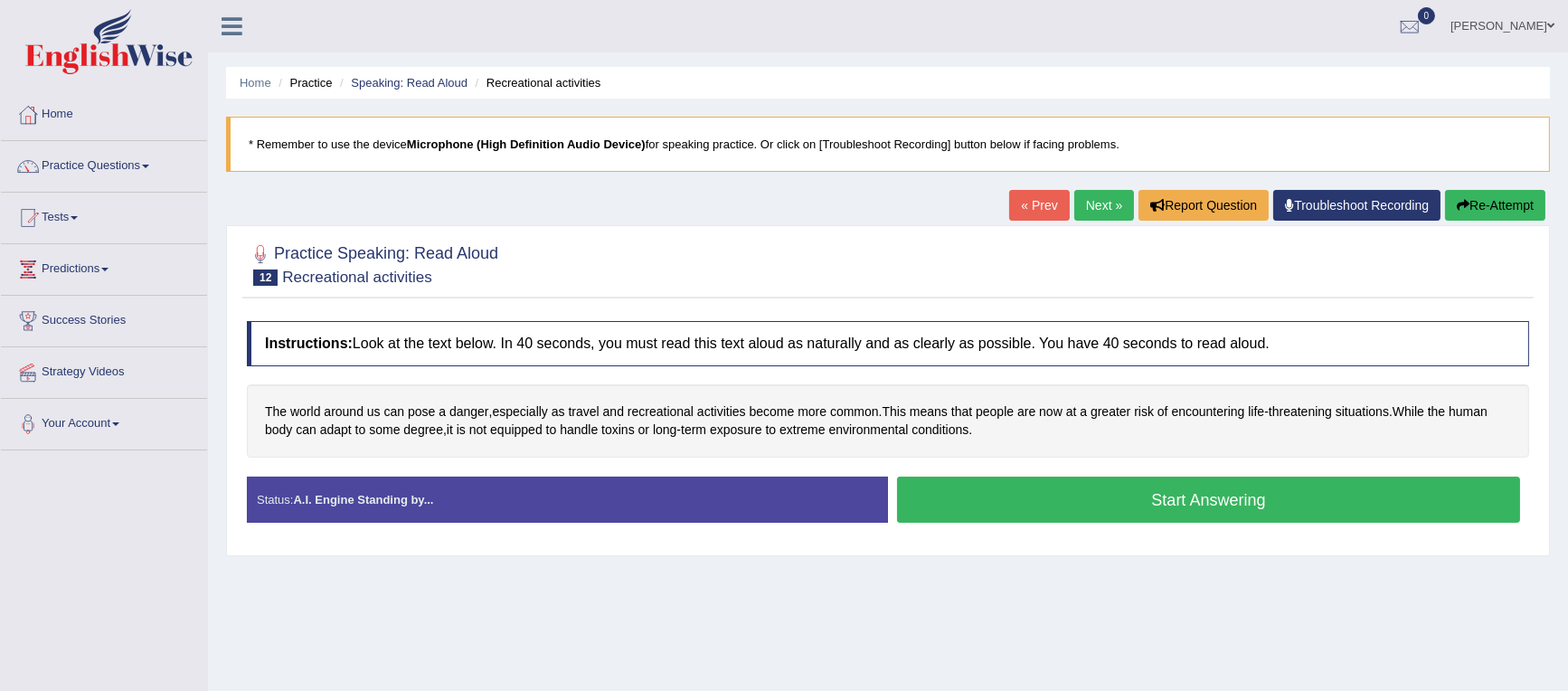
click at [1027, 491] on button "Start Answering" at bounding box center [1209, 499] width 623 height 46
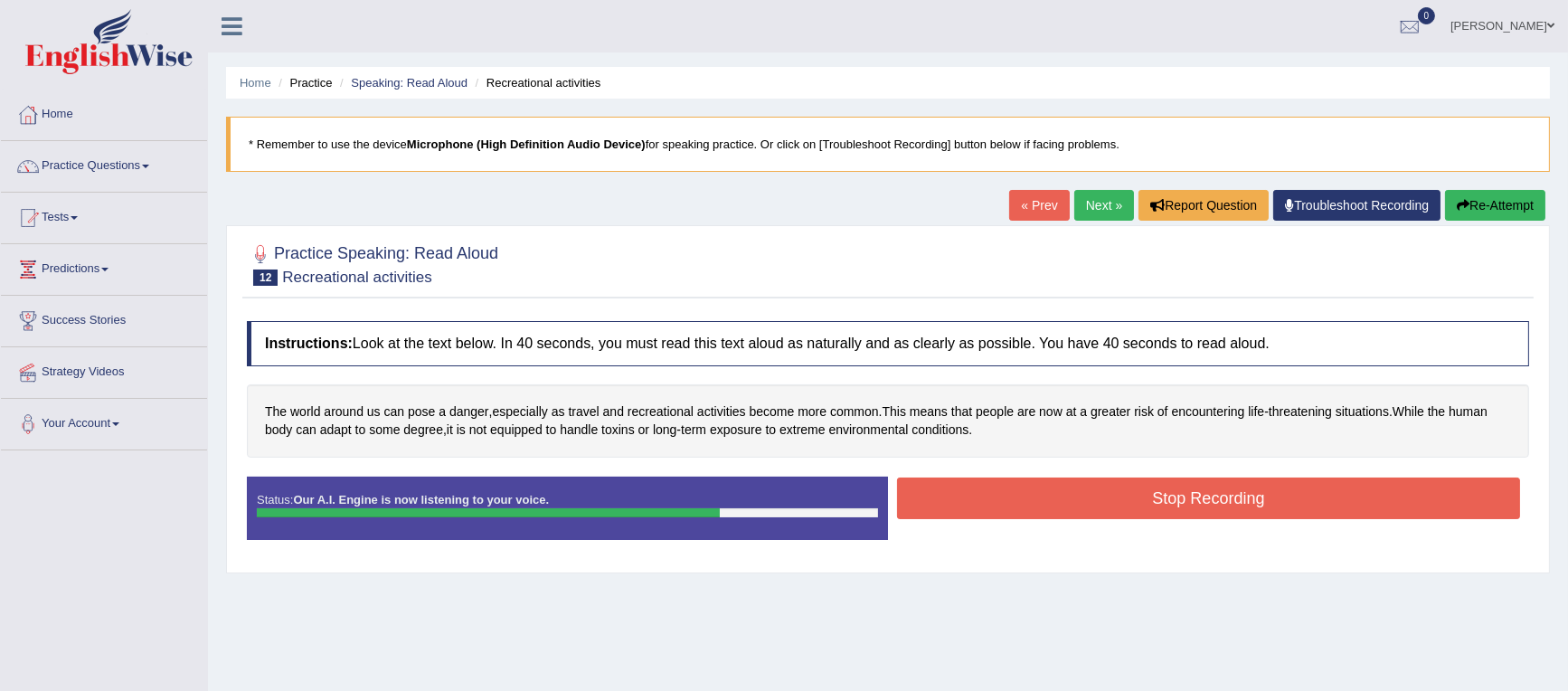
click at [1012, 501] on button "Stop Recording" at bounding box center [1209, 498] width 623 height 41
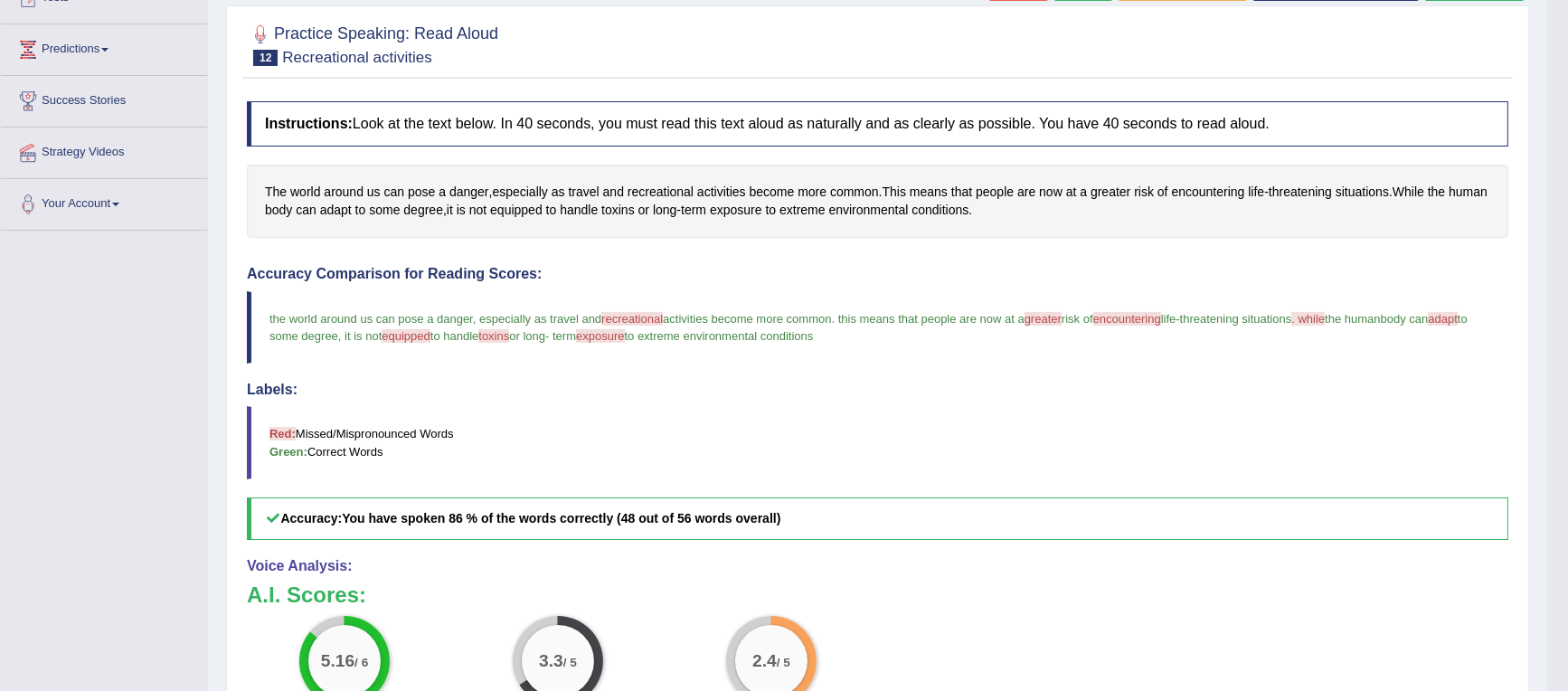
scroll to position [84, 0]
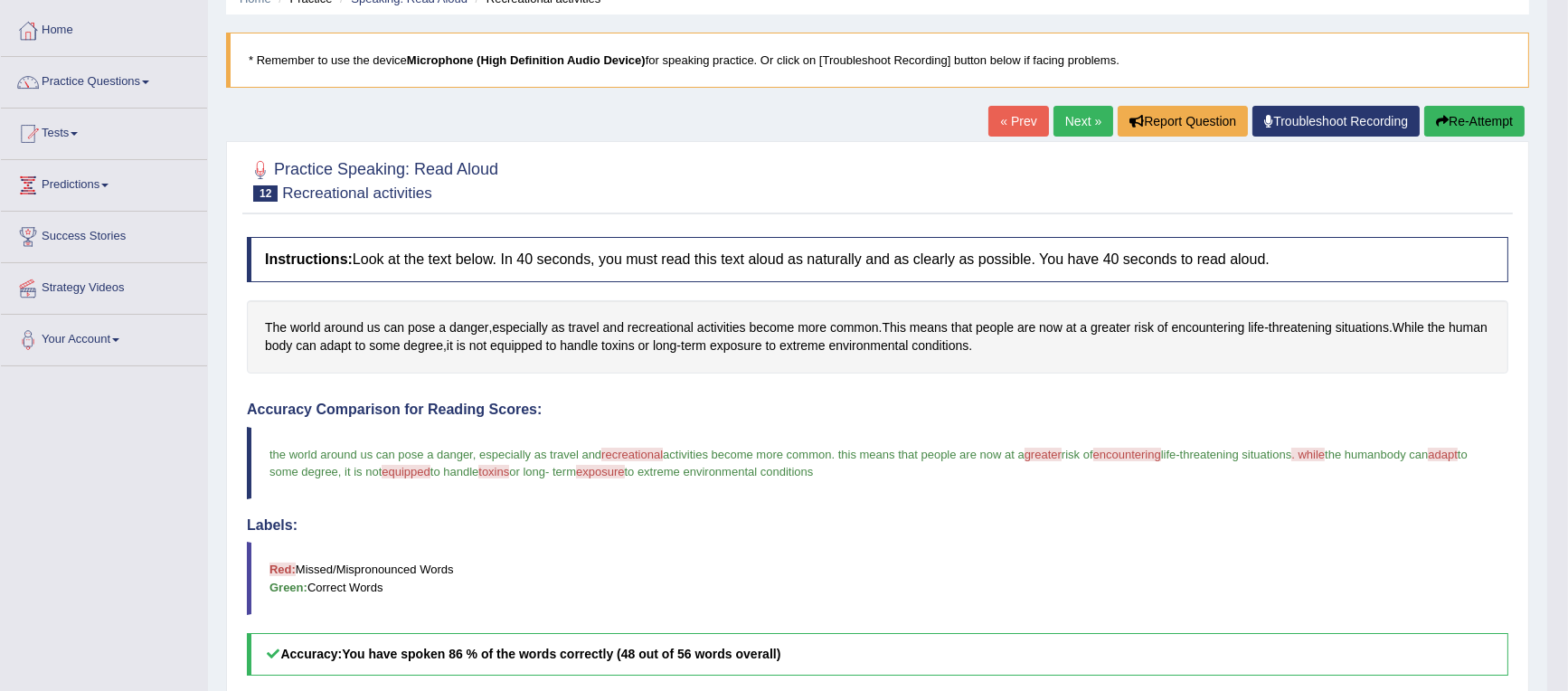
click at [1063, 114] on link "Next »" at bounding box center [1082, 121] width 60 height 30
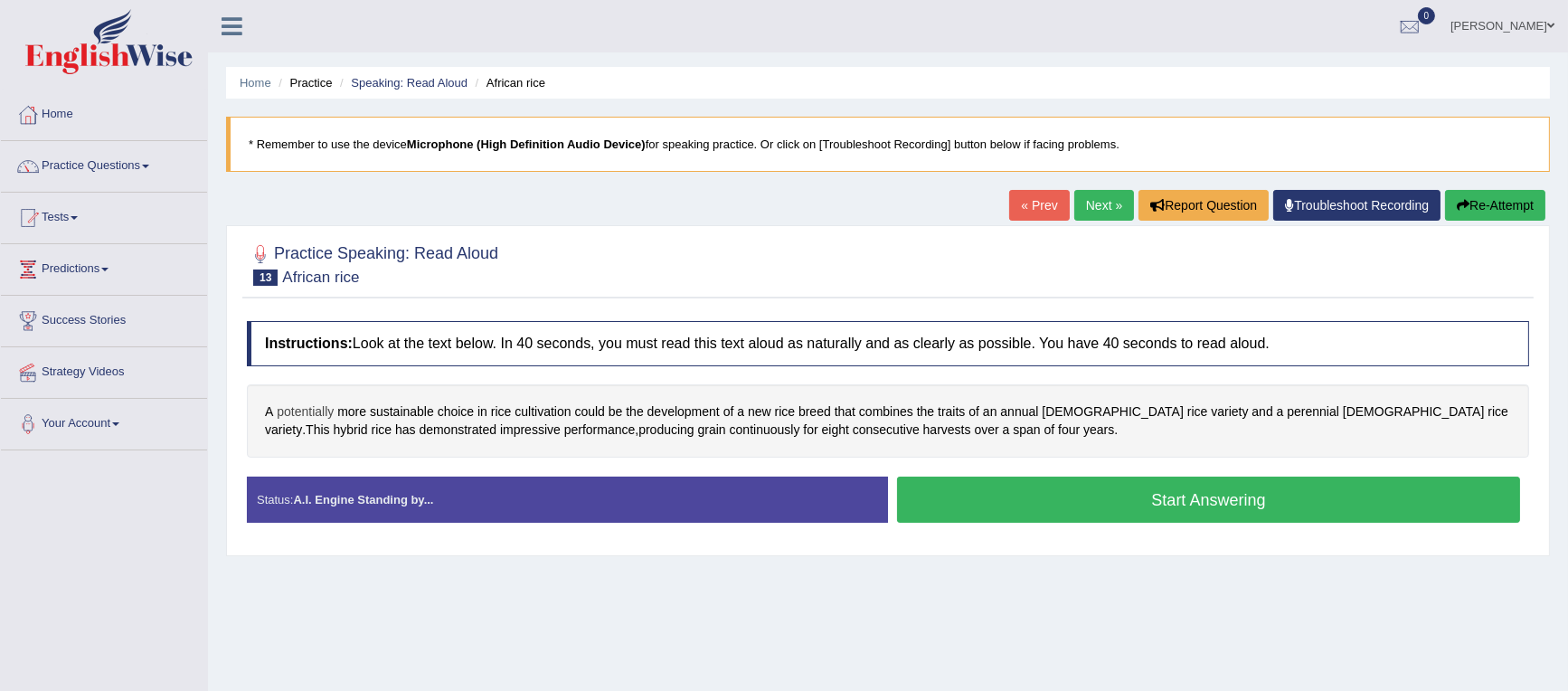
click at [319, 412] on span "potentially" at bounding box center [305, 412] width 57 height 19
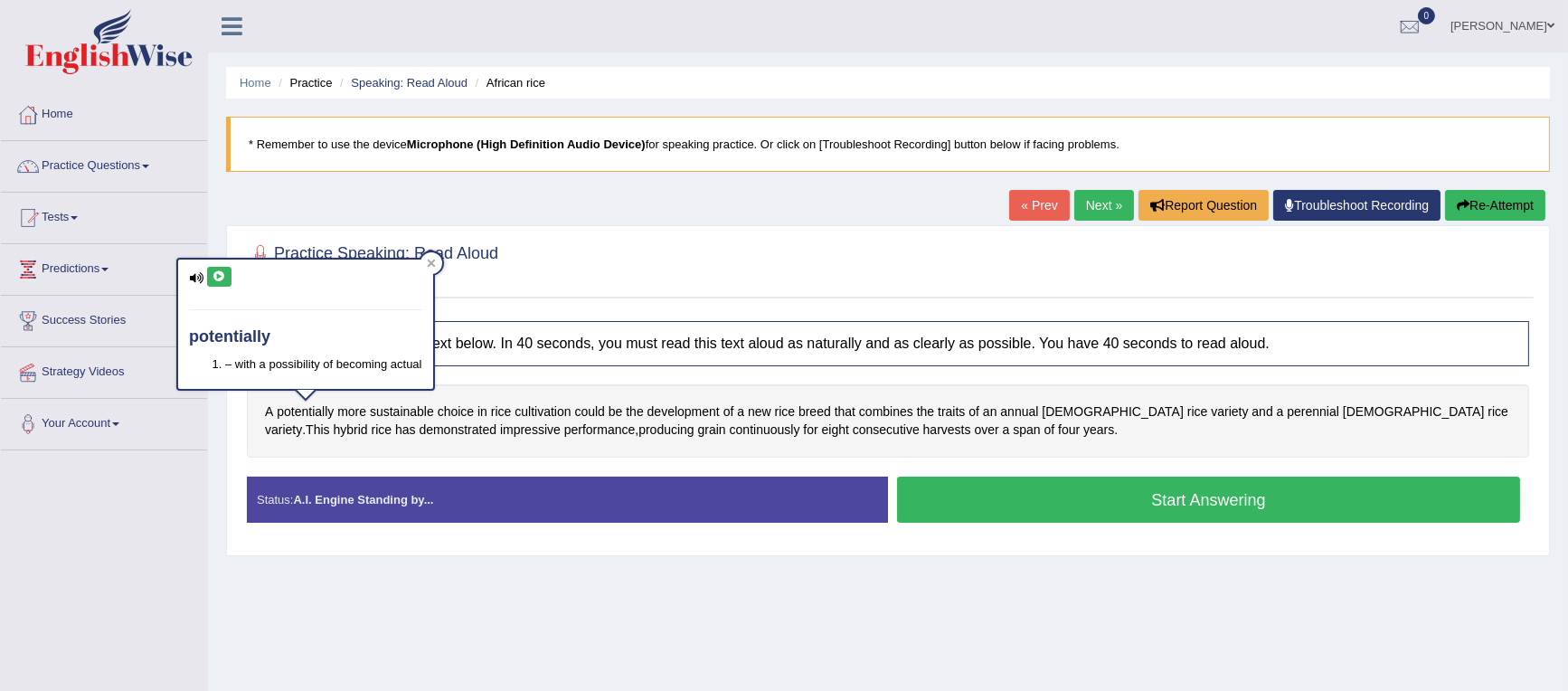
click at [217, 274] on icon at bounding box center [219, 276] width 14 height 11
click at [432, 260] on icon at bounding box center [430, 264] width 8 height 8
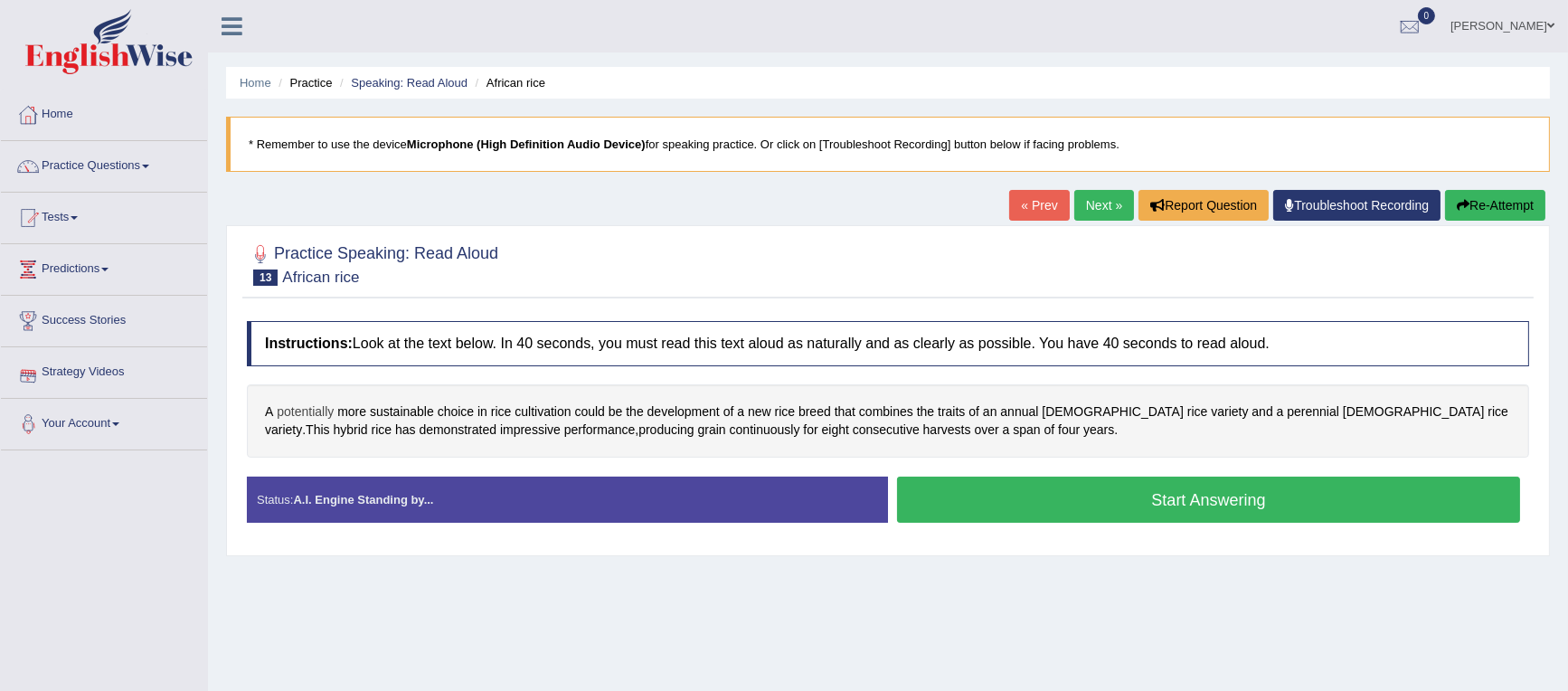
click at [310, 407] on span "potentially" at bounding box center [305, 412] width 57 height 19
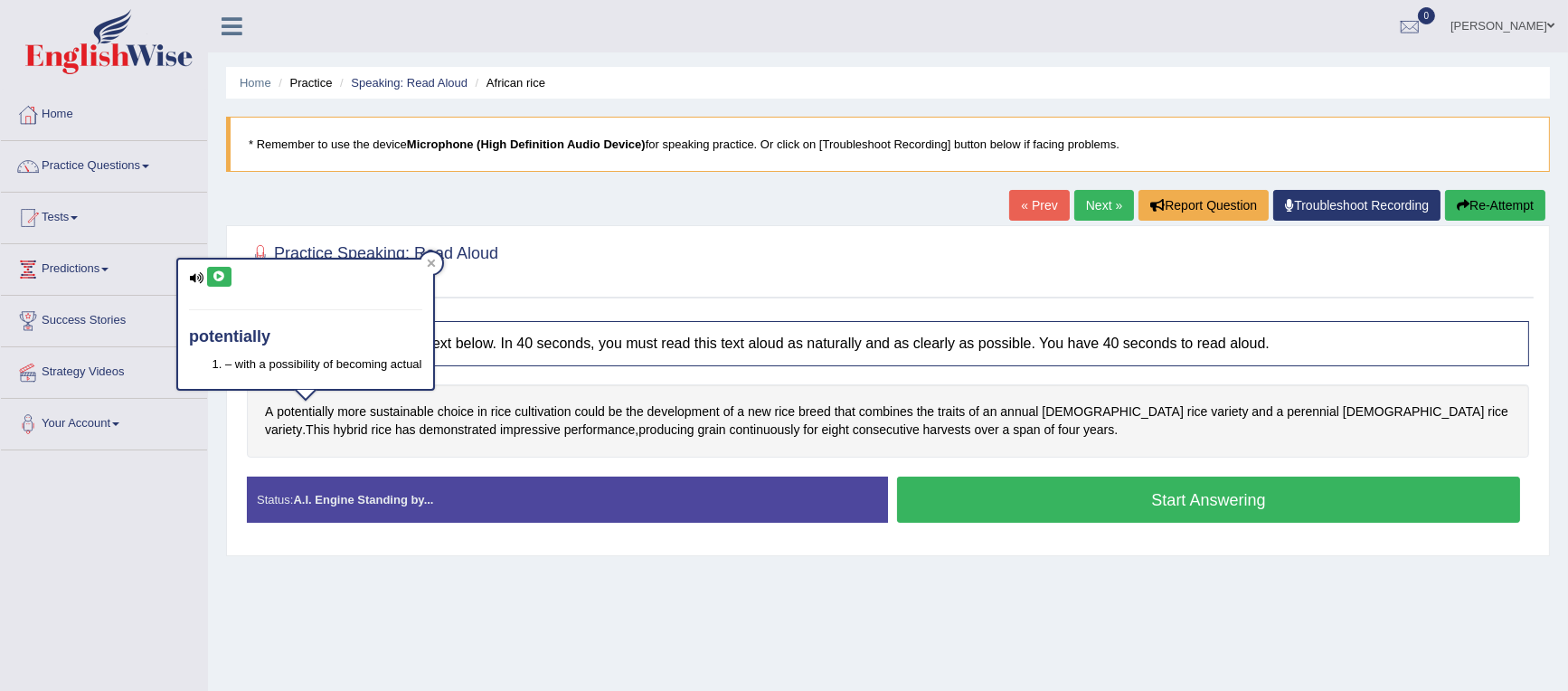
click at [214, 274] on icon at bounding box center [219, 276] width 14 height 11
click at [418, 431] on span "demonstrated" at bounding box center [457, 429] width 77 height 19
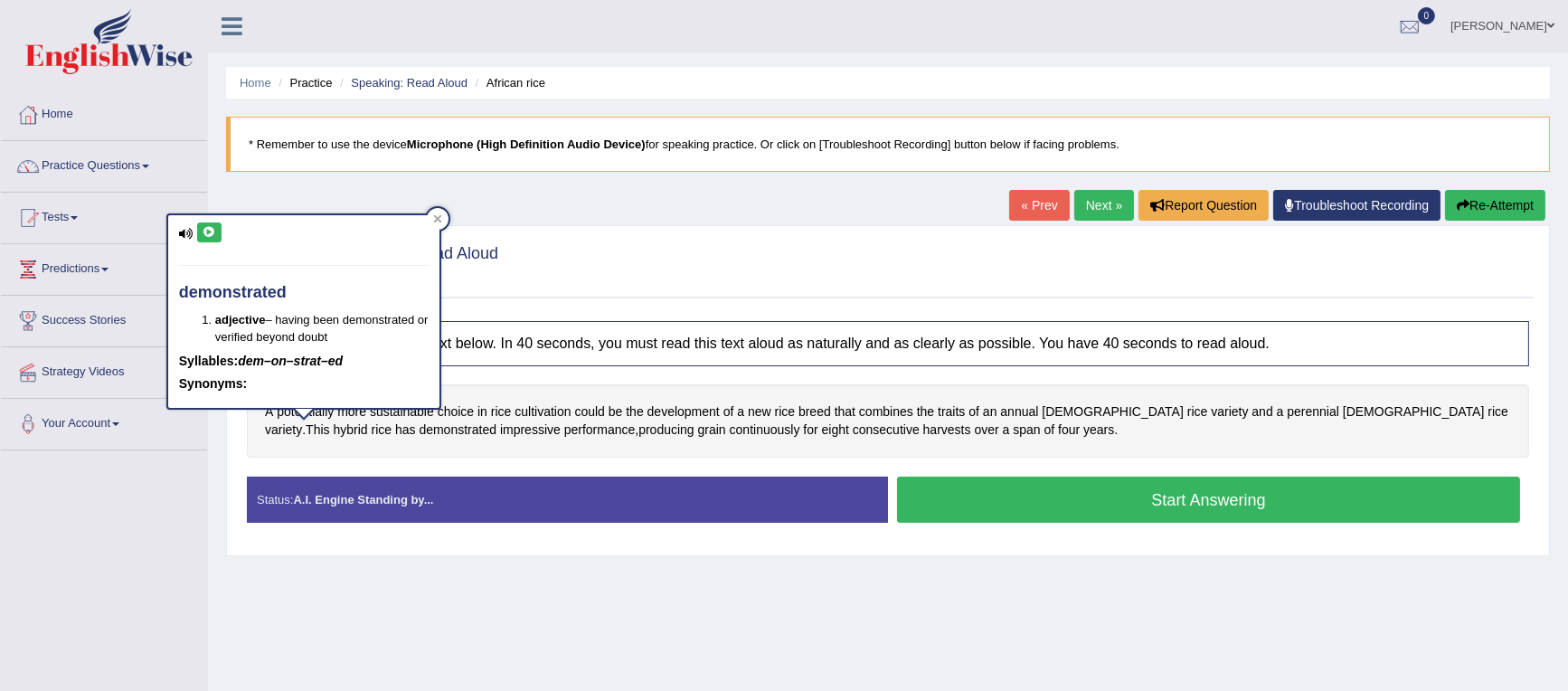
click at [210, 228] on icon at bounding box center [209, 232] width 14 height 11
click at [885, 413] on span "combines" at bounding box center [885, 412] width 54 height 19
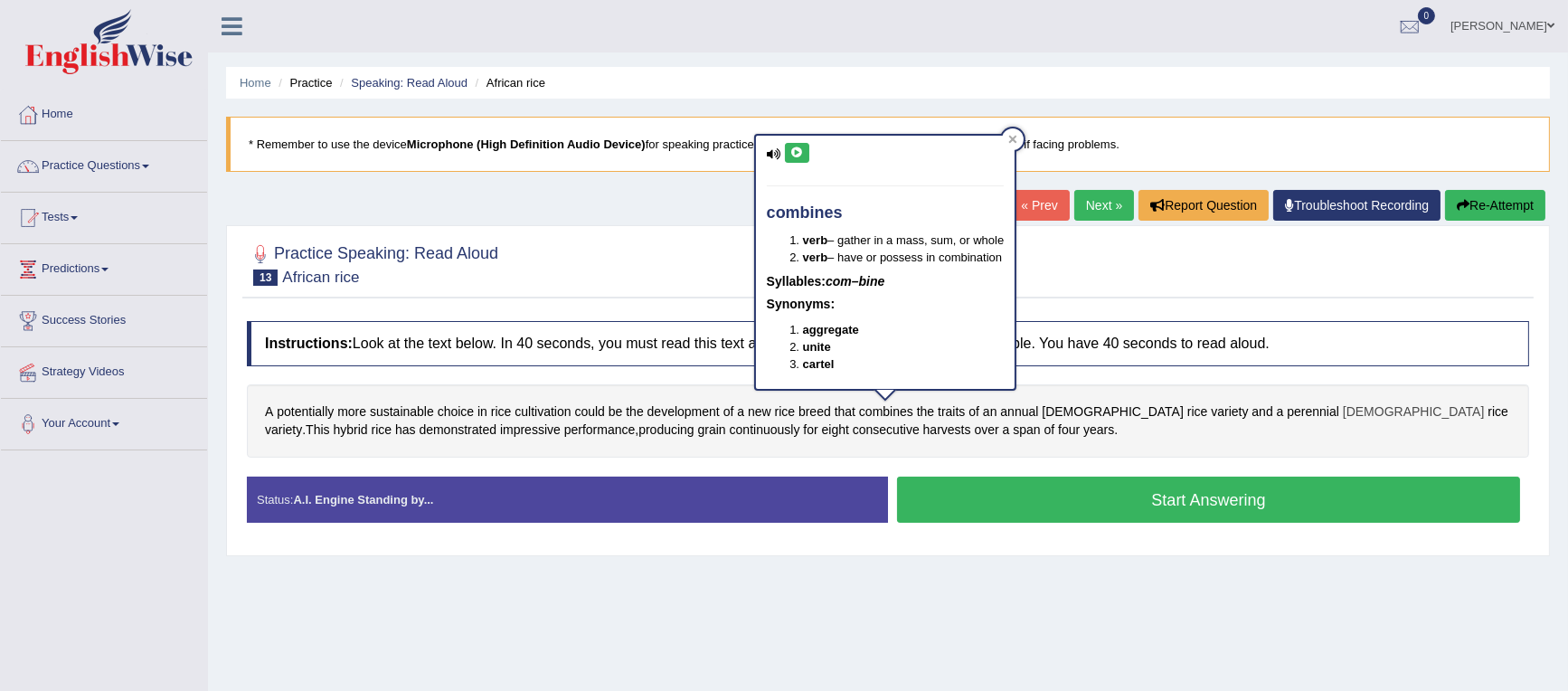
click at [1343, 407] on span "[DEMOGRAPHIC_DATA]" at bounding box center [1414, 412] width 142 height 19
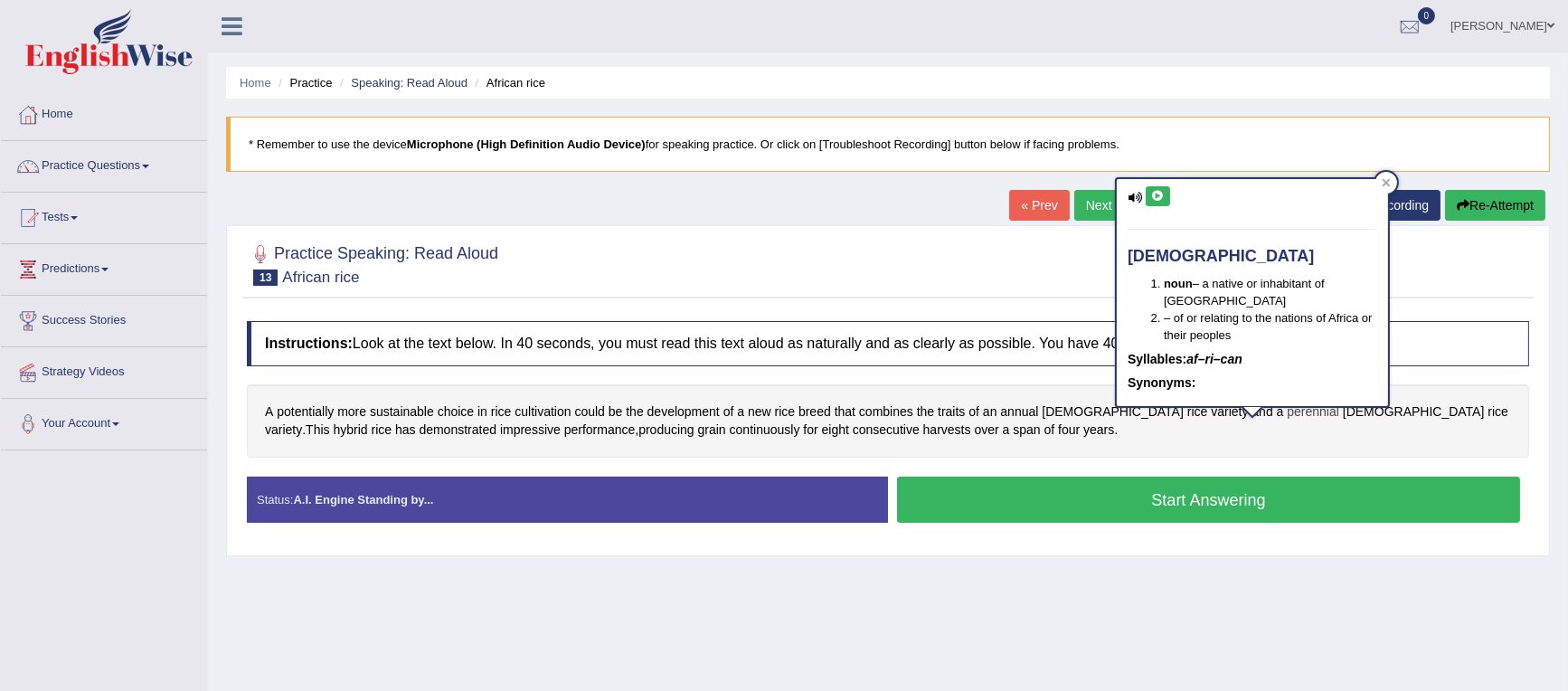
click at [1287, 410] on span "perennial" at bounding box center [1313, 412] width 53 height 19
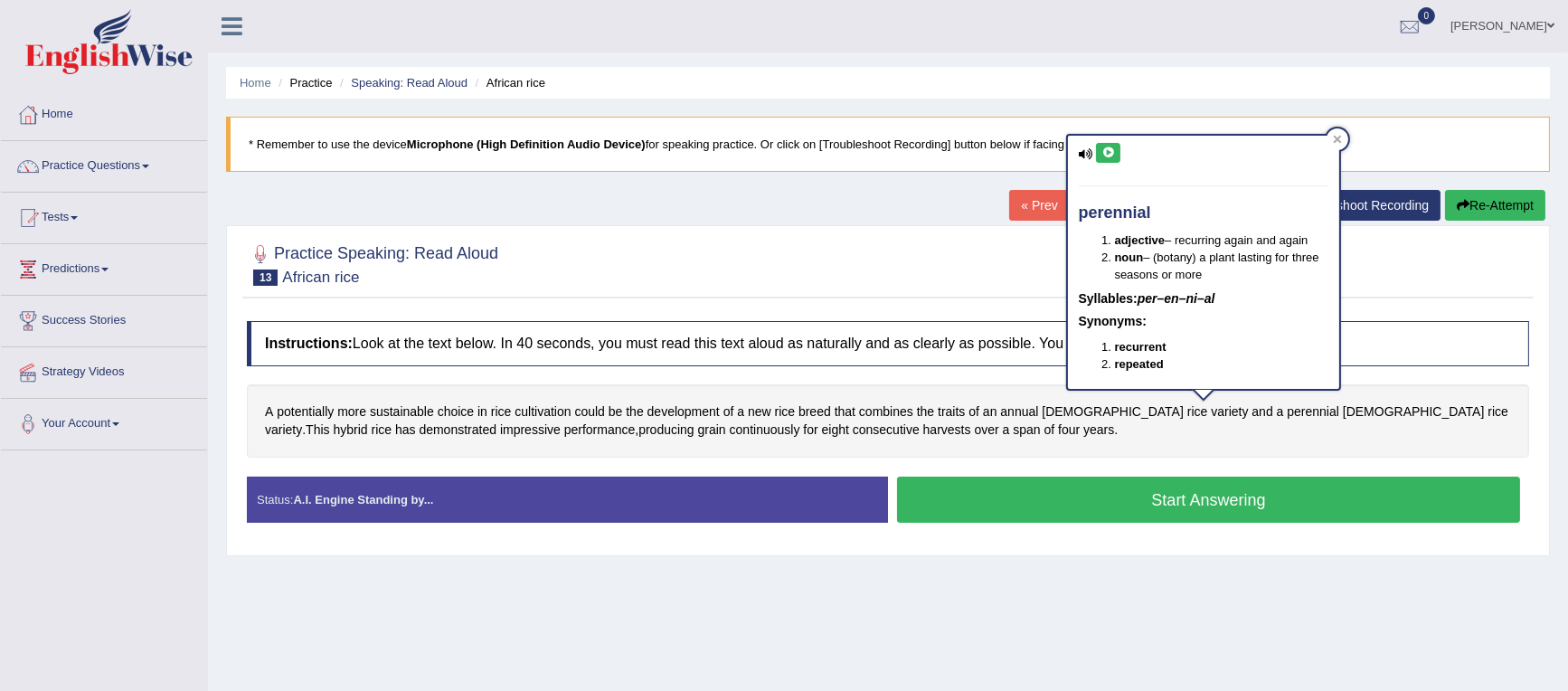
click at [1110, 147] on icon at bounding box center [1107, 153] width 14 height 11
click at [1336, 138] on icon at bounding box center [1337, 138] width 8 height 8
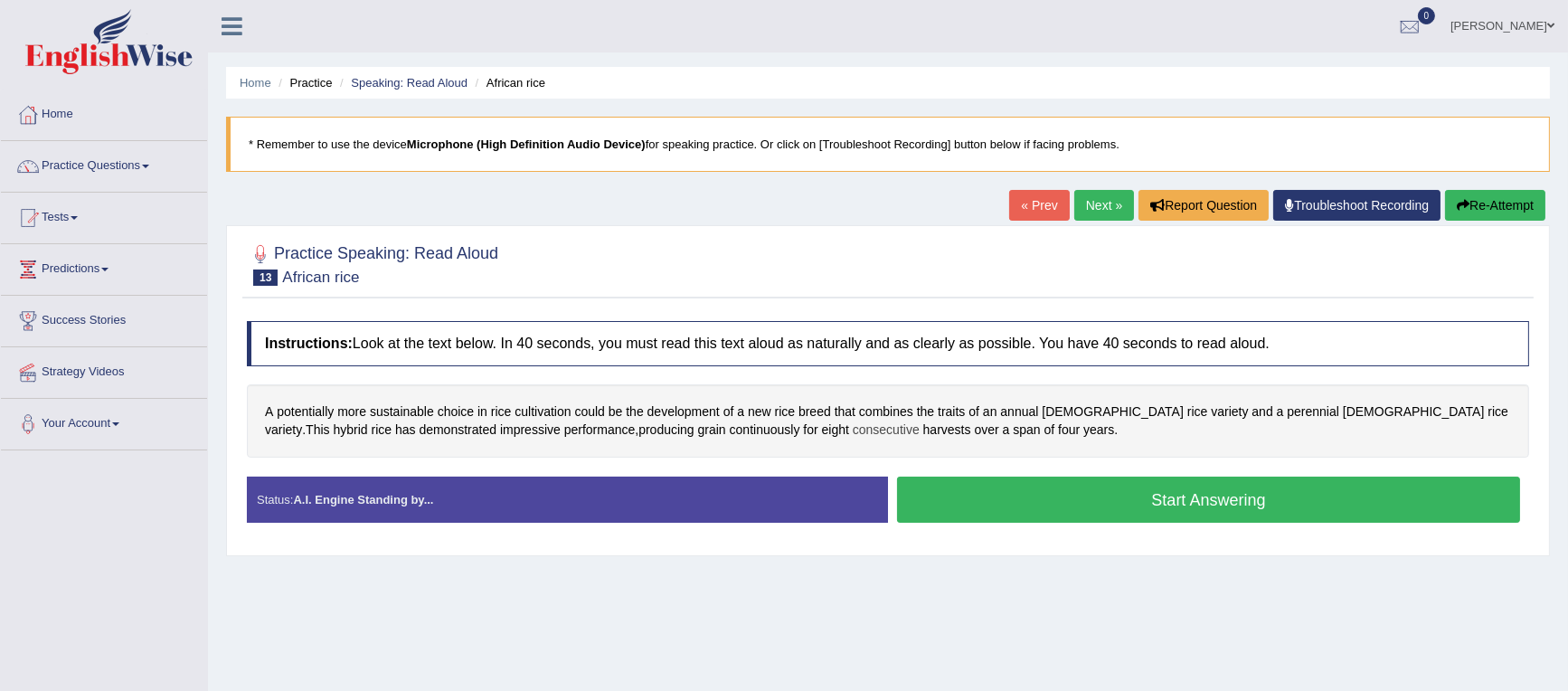
click at [853, 431] on span "consecutive" at bounding box center [886, 429] width 67 height 19
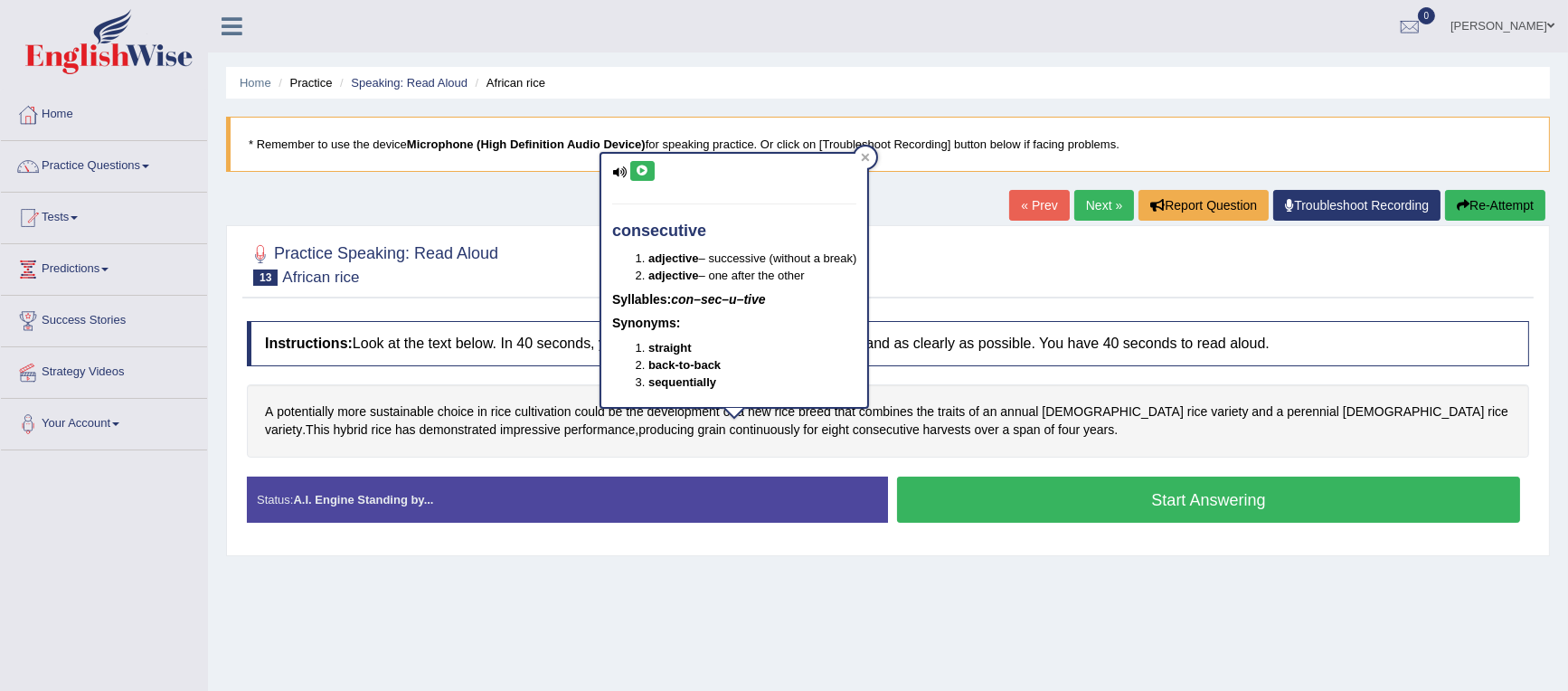
click at [646, 168] on icon at bounding box center [642, 171] width 14 height 11
click at [865, 150] on div at bounding box center [866, 158] width 22 height 22
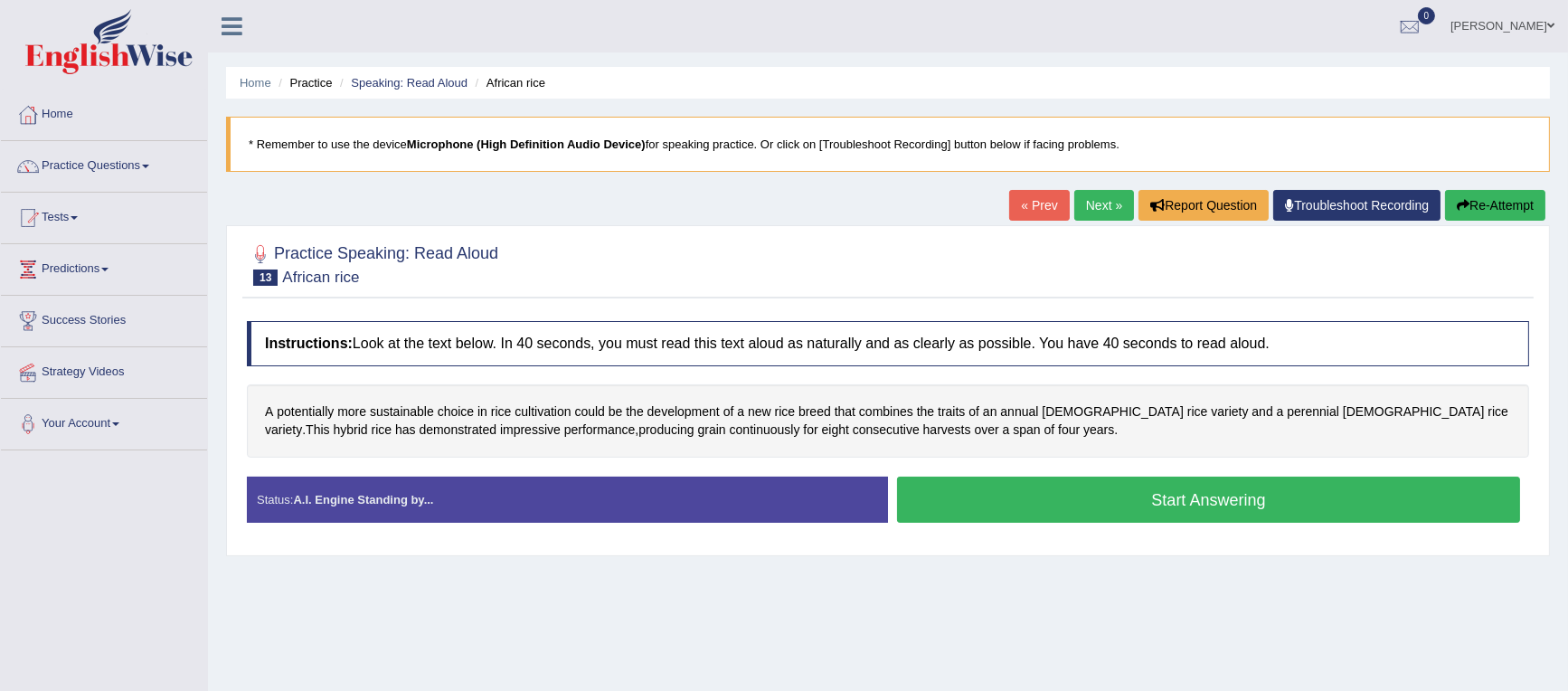
click at [1062, 497] on button "Start Answering" at bounding box center [1209, 499] width 623 height 46
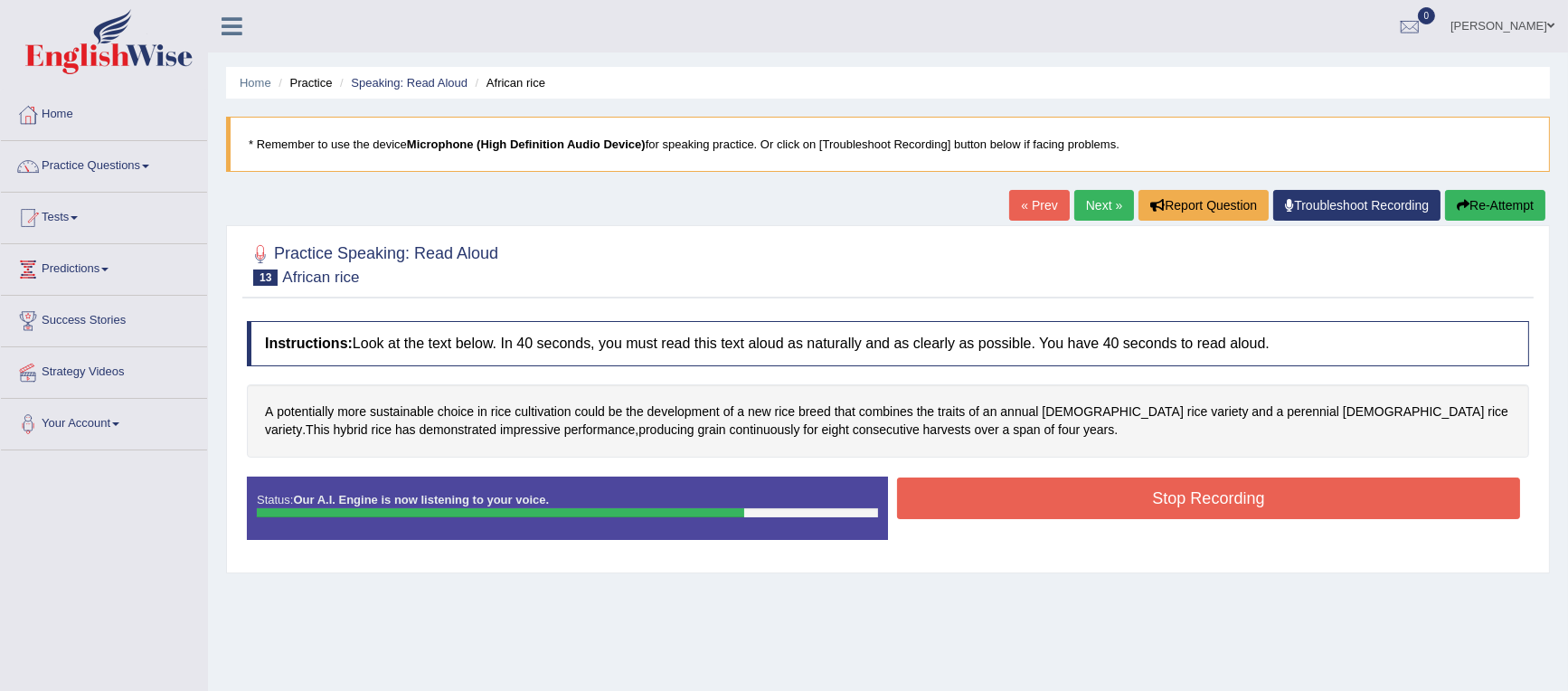
click at [1034, 489] on button "Stop Recording" at bounding box center [1209, 498] width 623 height 41
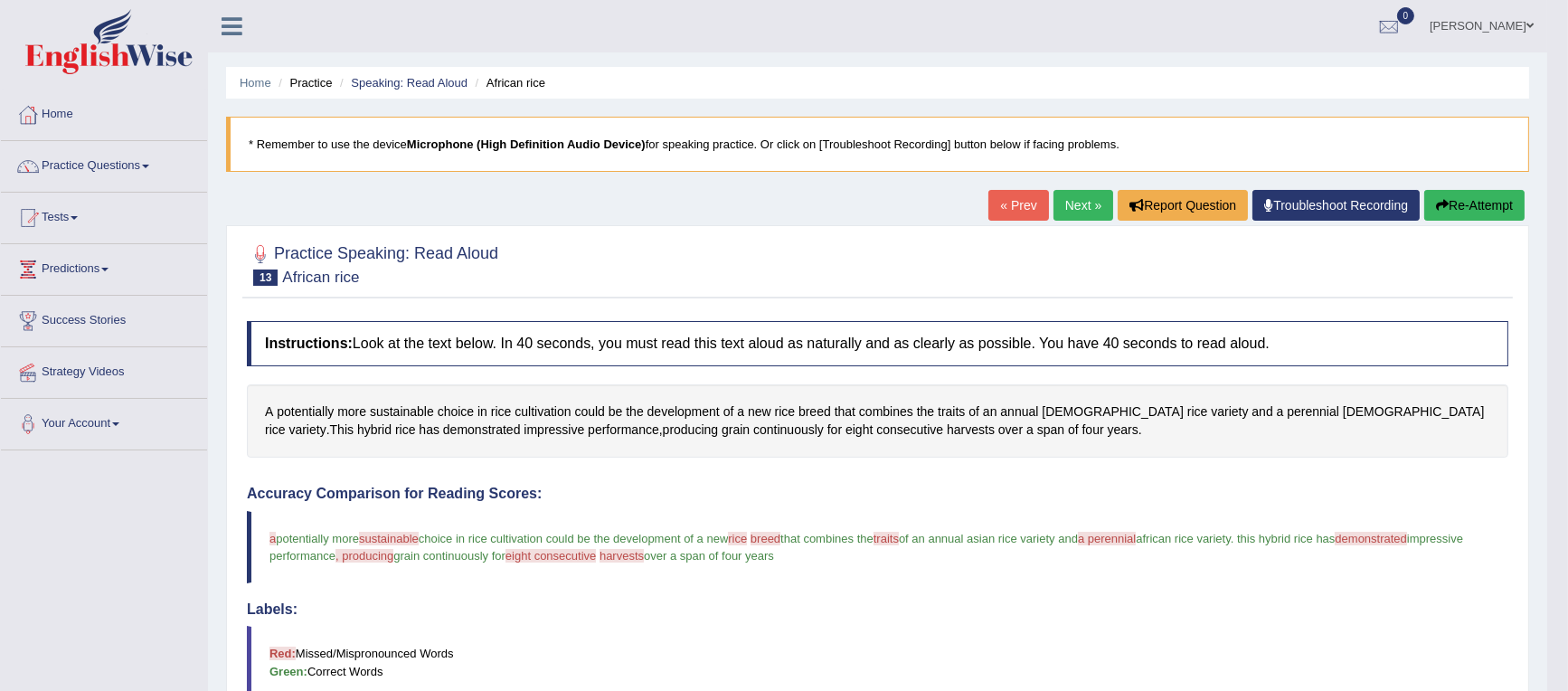
click at [1455, 205] on button "Re-Attempt" at bounding box center [1474, 205] width 100 height 30
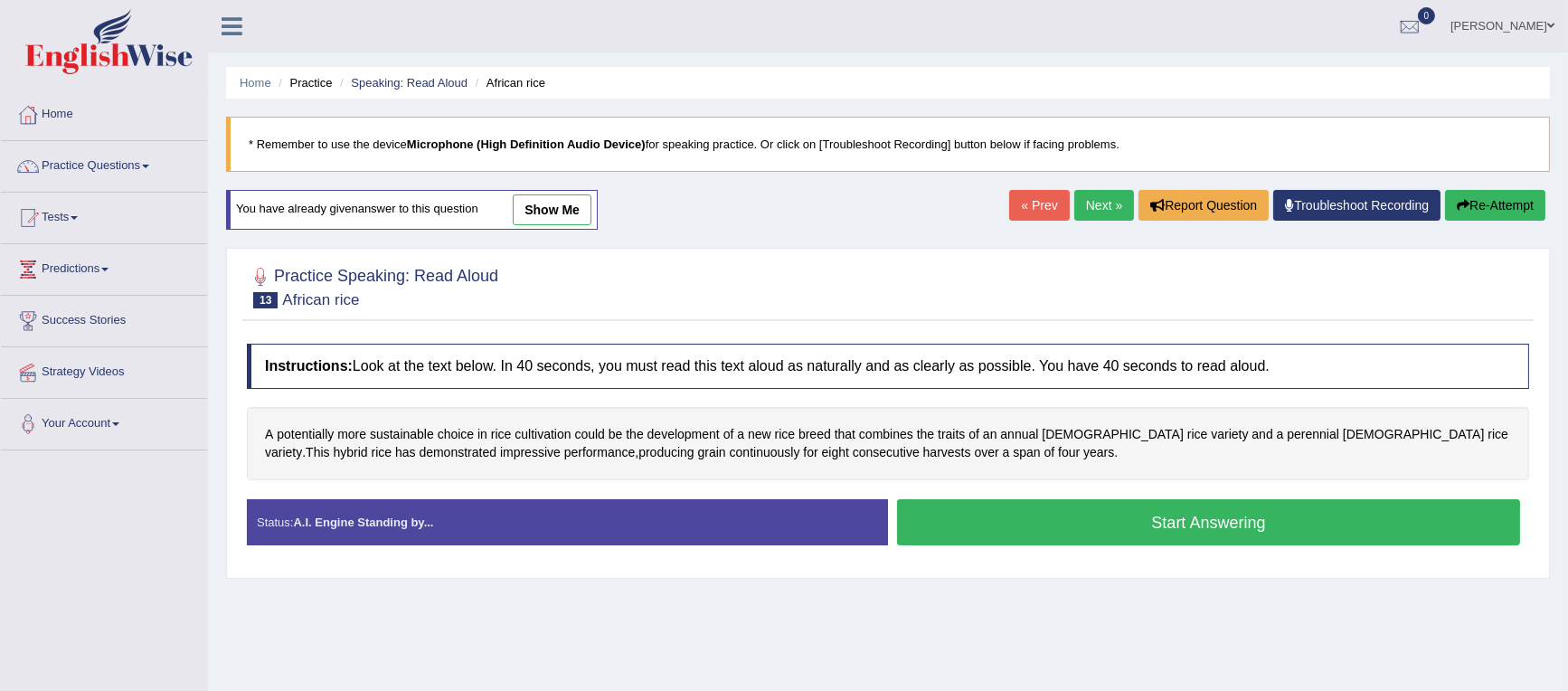
click at [1040, 526] on button "Start Answering" at bounding box center [1209, 522] width 623 height 46
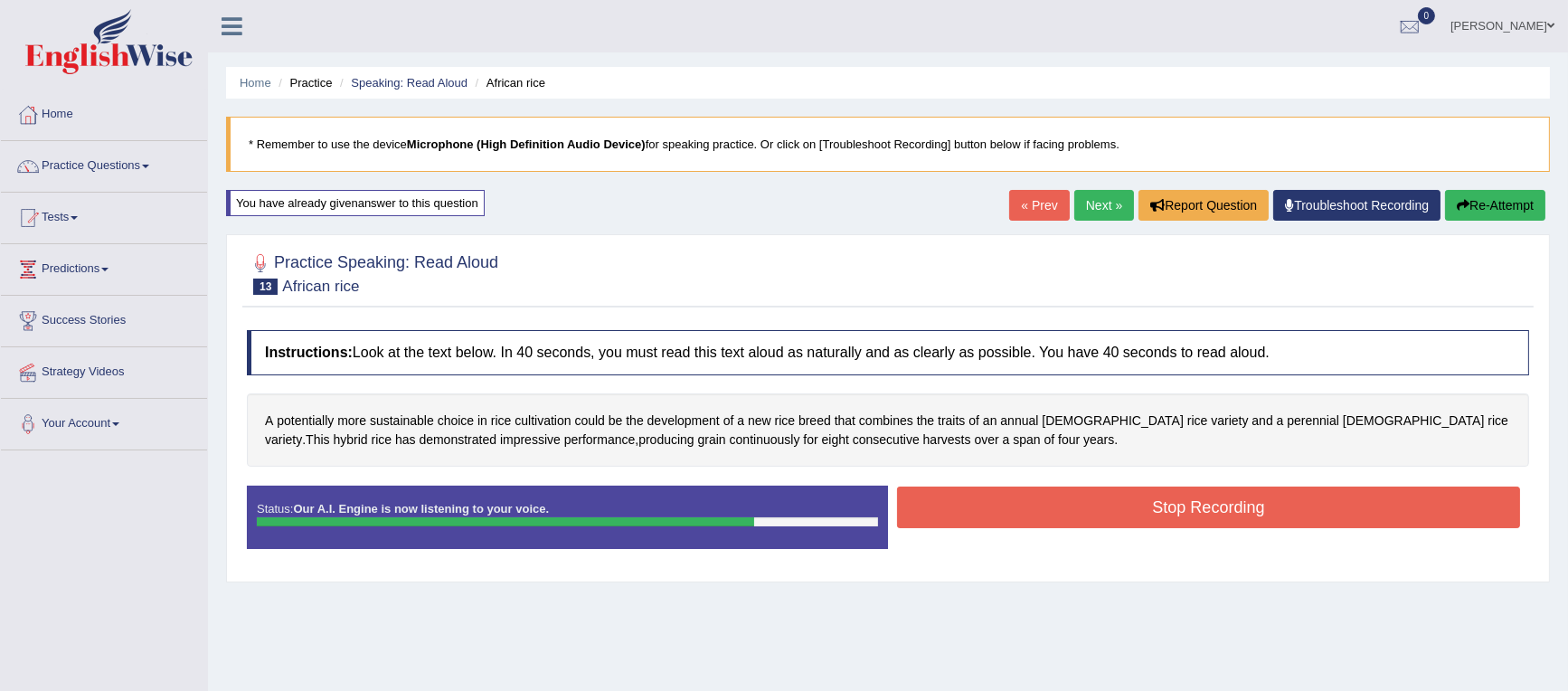
click at [1039, 513] on button "Stop Recording" at bounding box center [1209, 507] width 623 height 41
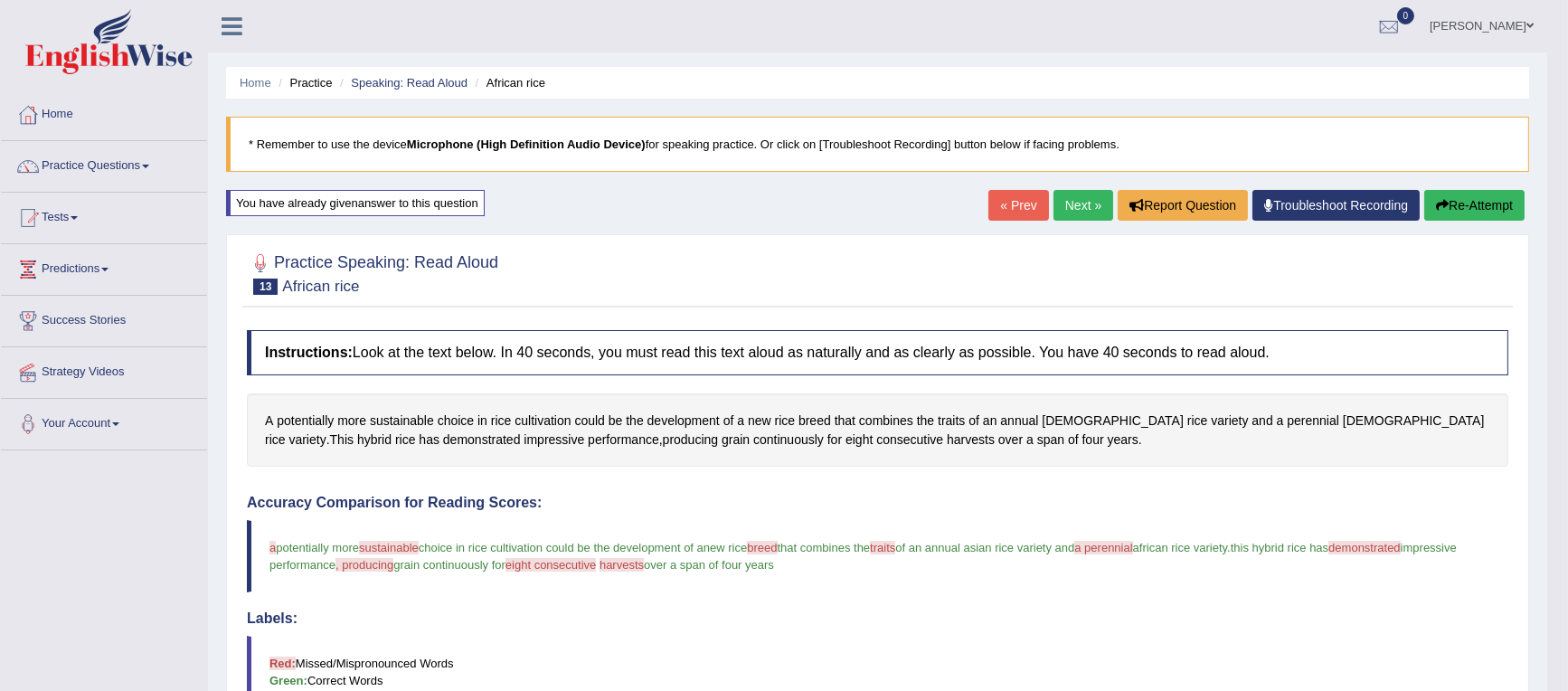
click at [1065, 198] on link "Next »" at bounding box center [1082, 205] width 60 height 30
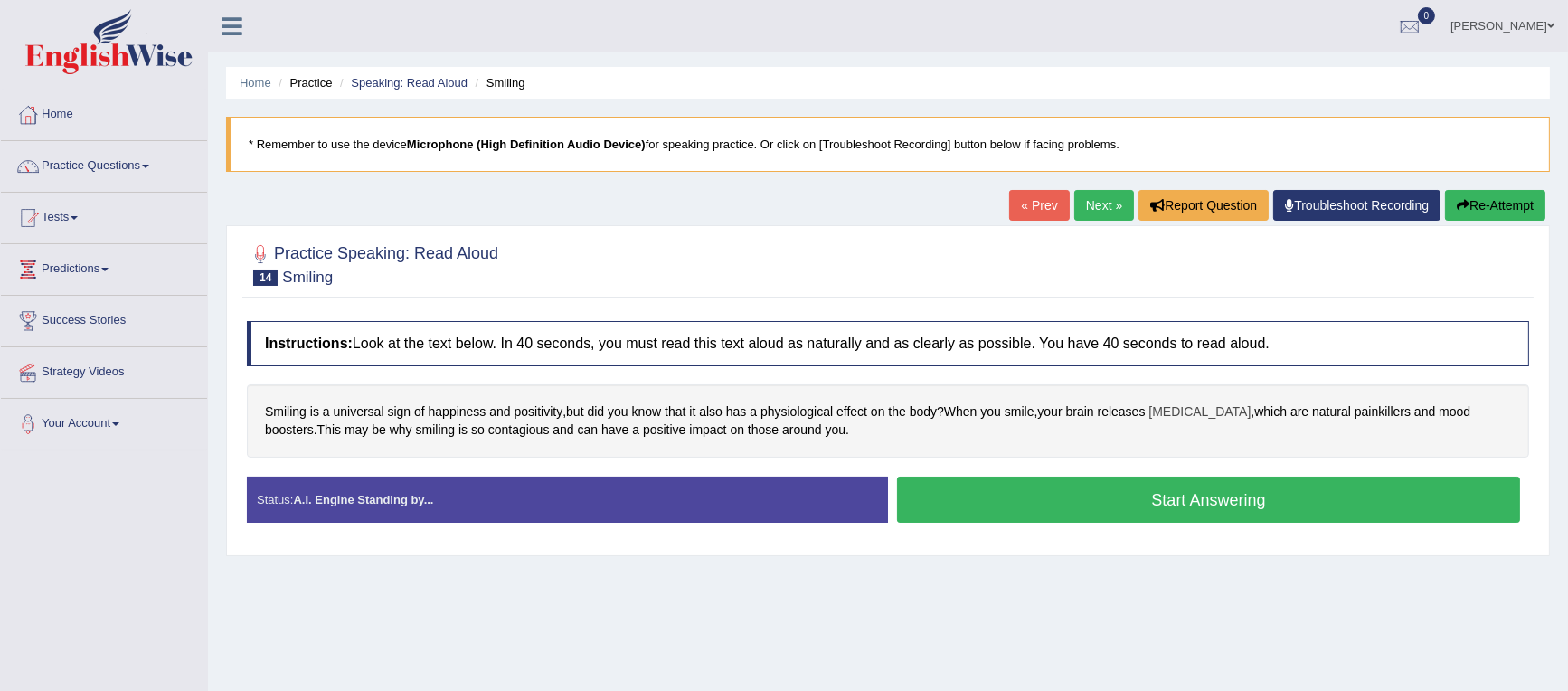
click at [1188, 413] on span "[MEDICAL_DATA]" at bounding box center [1199, 412] width 102 height 19
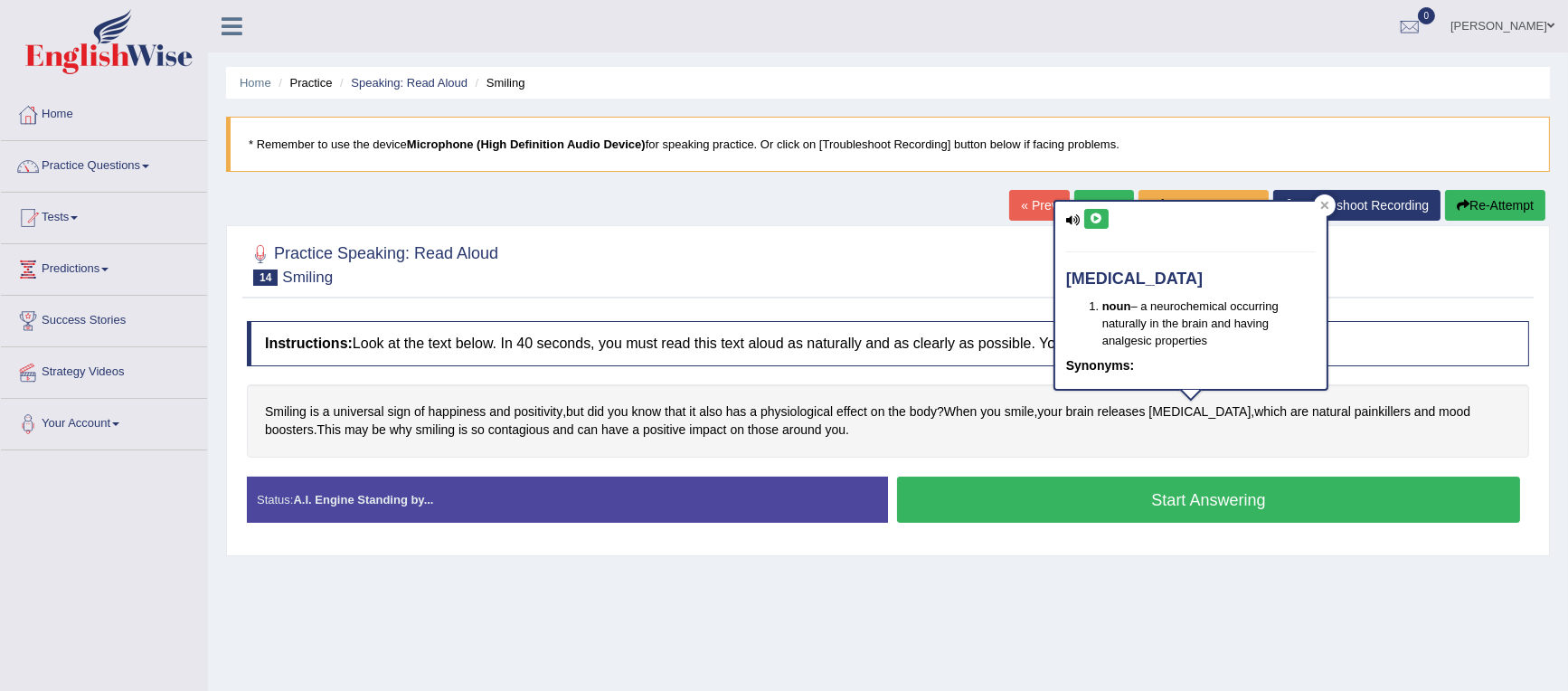
click at [1097, 209] on button at bounding box center [1096, 219] width 25 height 20
click at [811, 408] on span "physiological" at bounding box center [796, 412] width 73 height 19
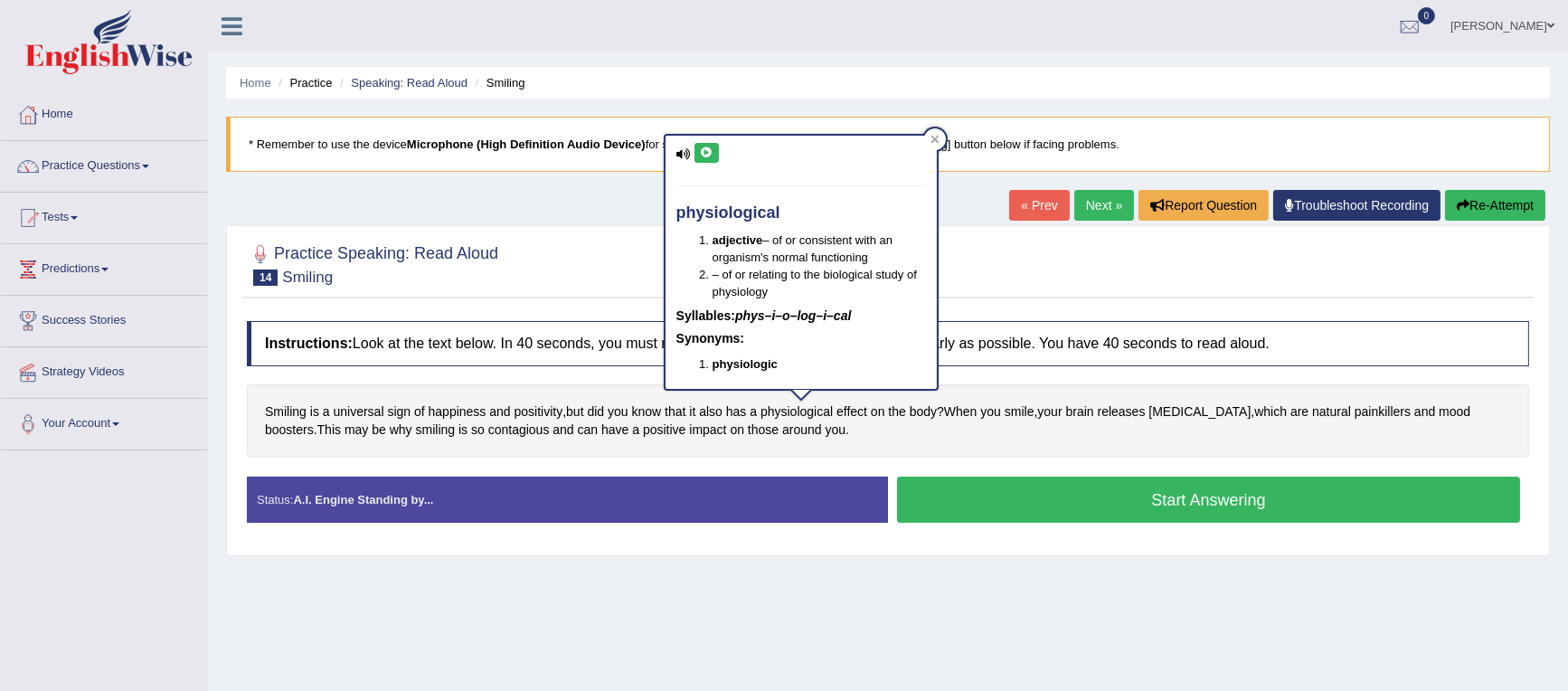
click at [706, 148] on icon at bounding box center [707, 153] width 14 height 11
click at [488, 429] on span "contagious" at bounding box center [519, 429] width 62 height 19
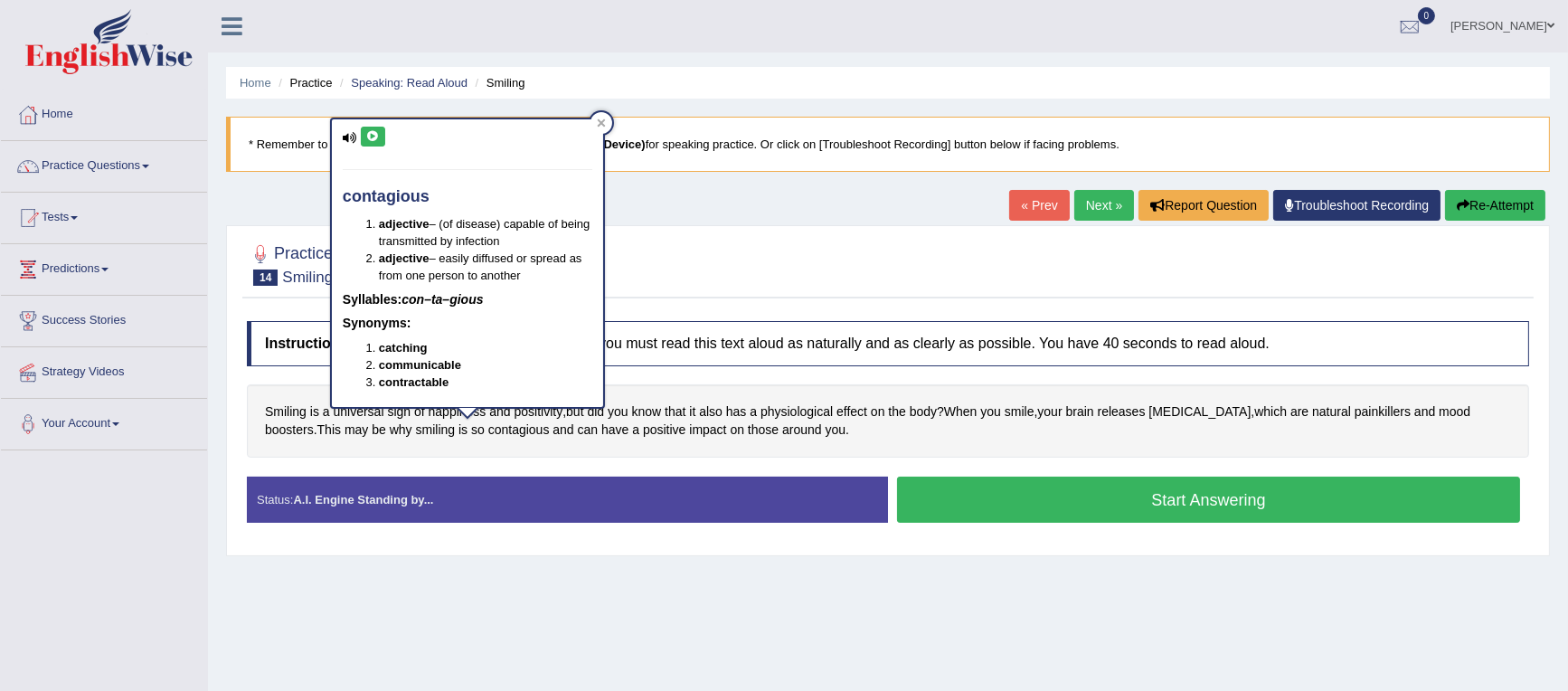
click at [372, 136] on icon at bounding box center [373, 136] width 14 height 11
click at [607, 123] on div at bounding box center [602, 123] width 22 height 22
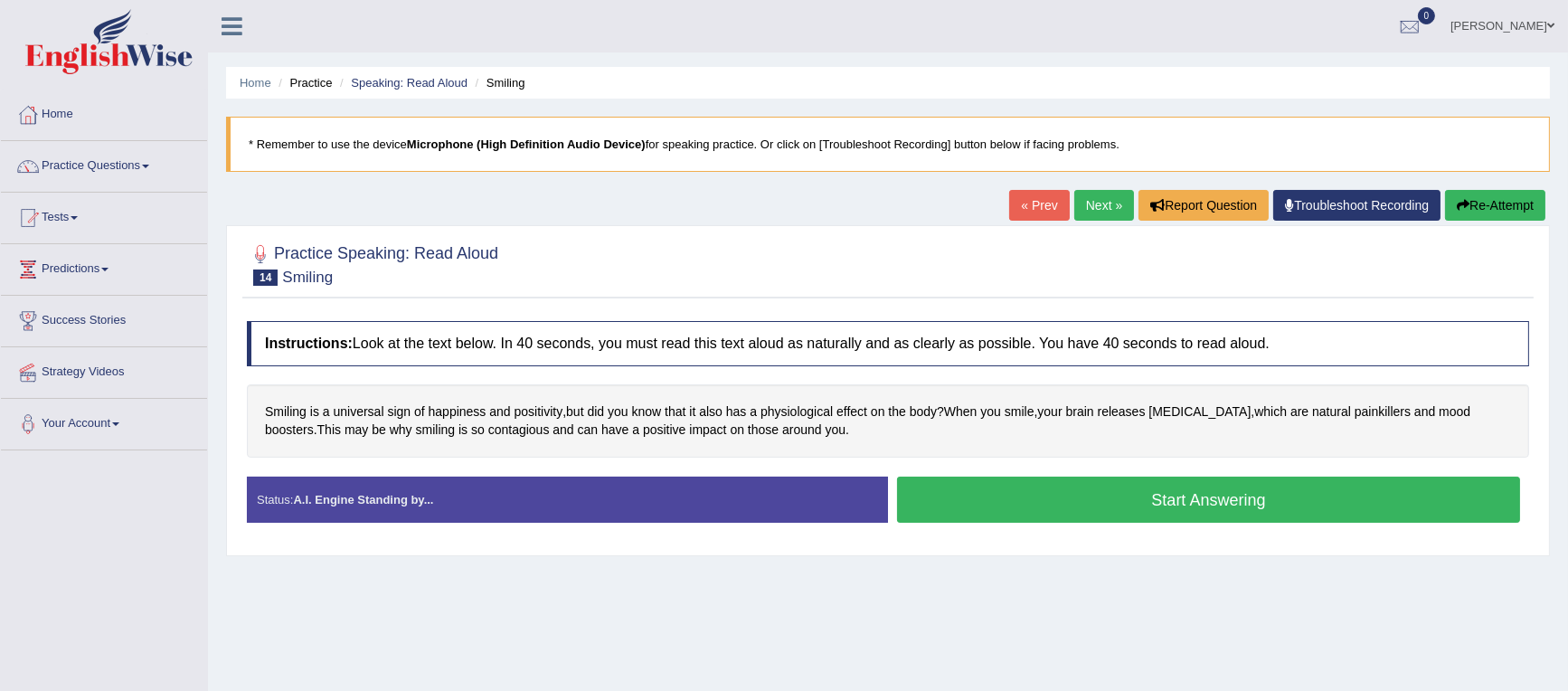
click at [1056, 498] on button "Start Answering" at bounding box center [1209, 499] width 623 height 46
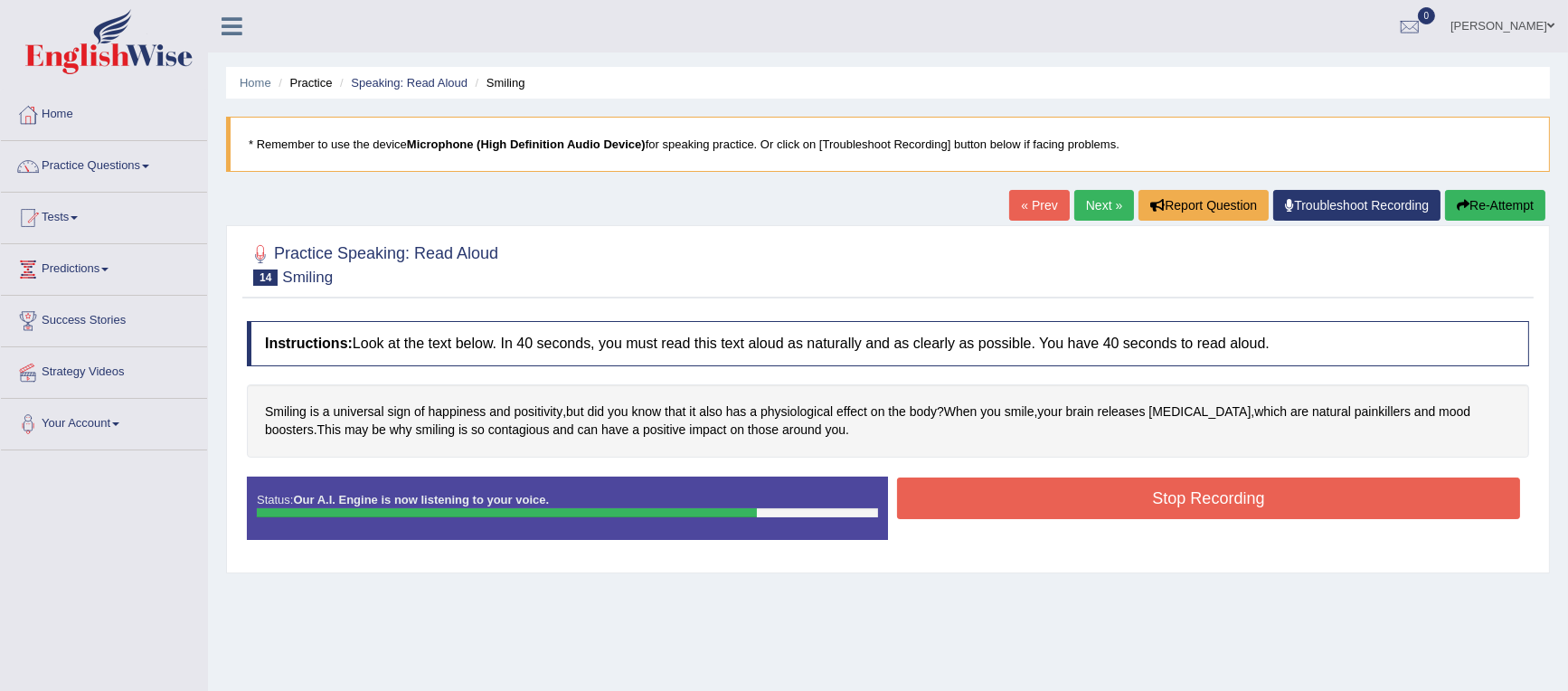
click at [1047, 496] on button "Stop Recording" at bounding box center [1209, 498] width 623 height 41
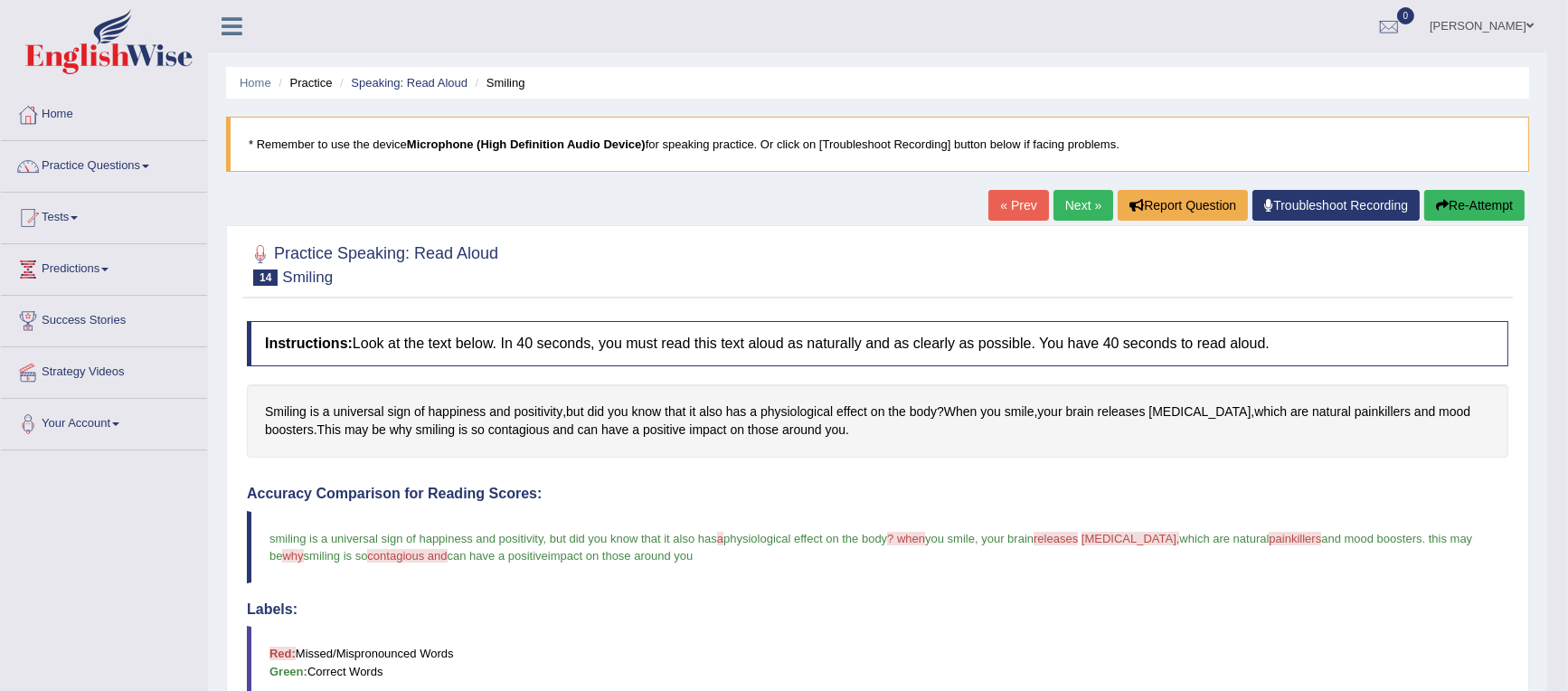
click at [1068, 201] on link "Next »" at bounding box center [1082, 205] width 60 height 30
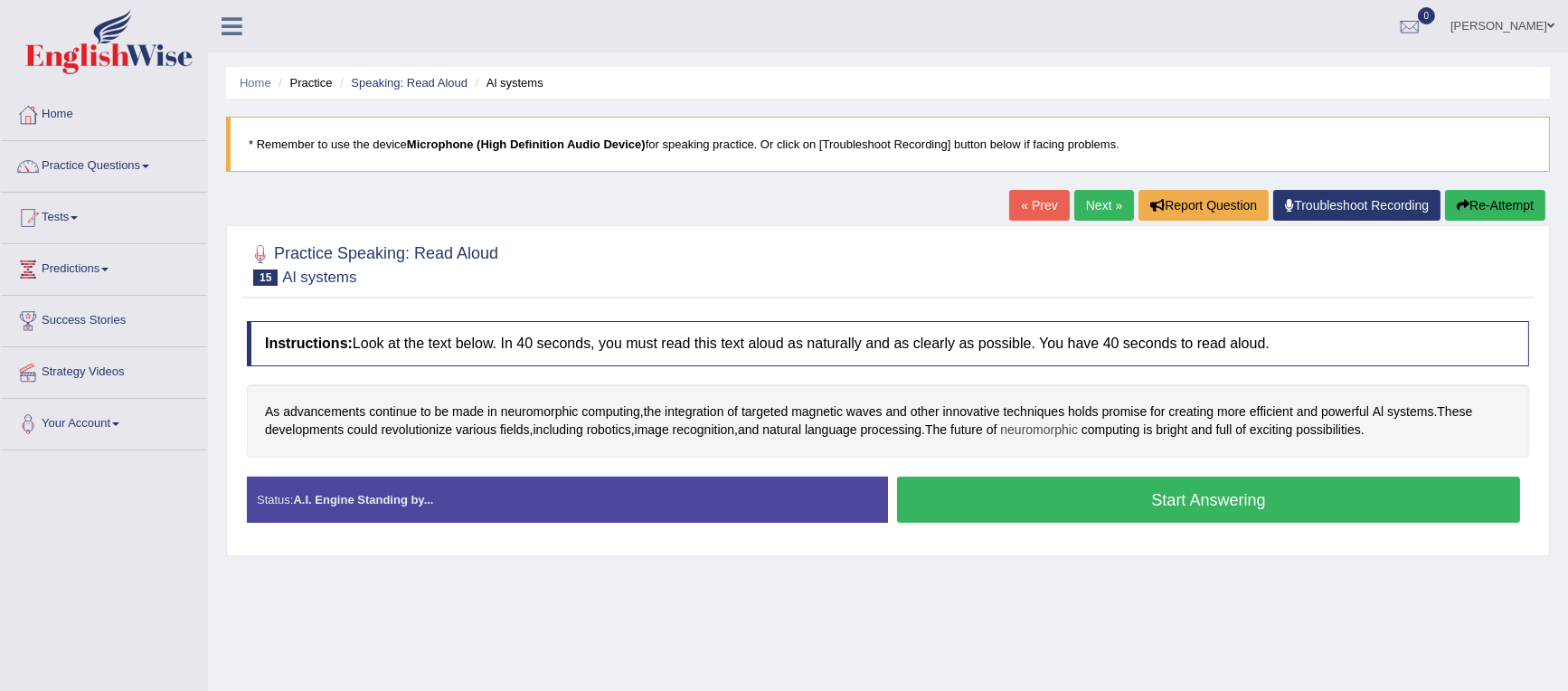
click at [1049, 431] on span "neuromorphic" at bounding box center [1039, 429] width 77 height 19
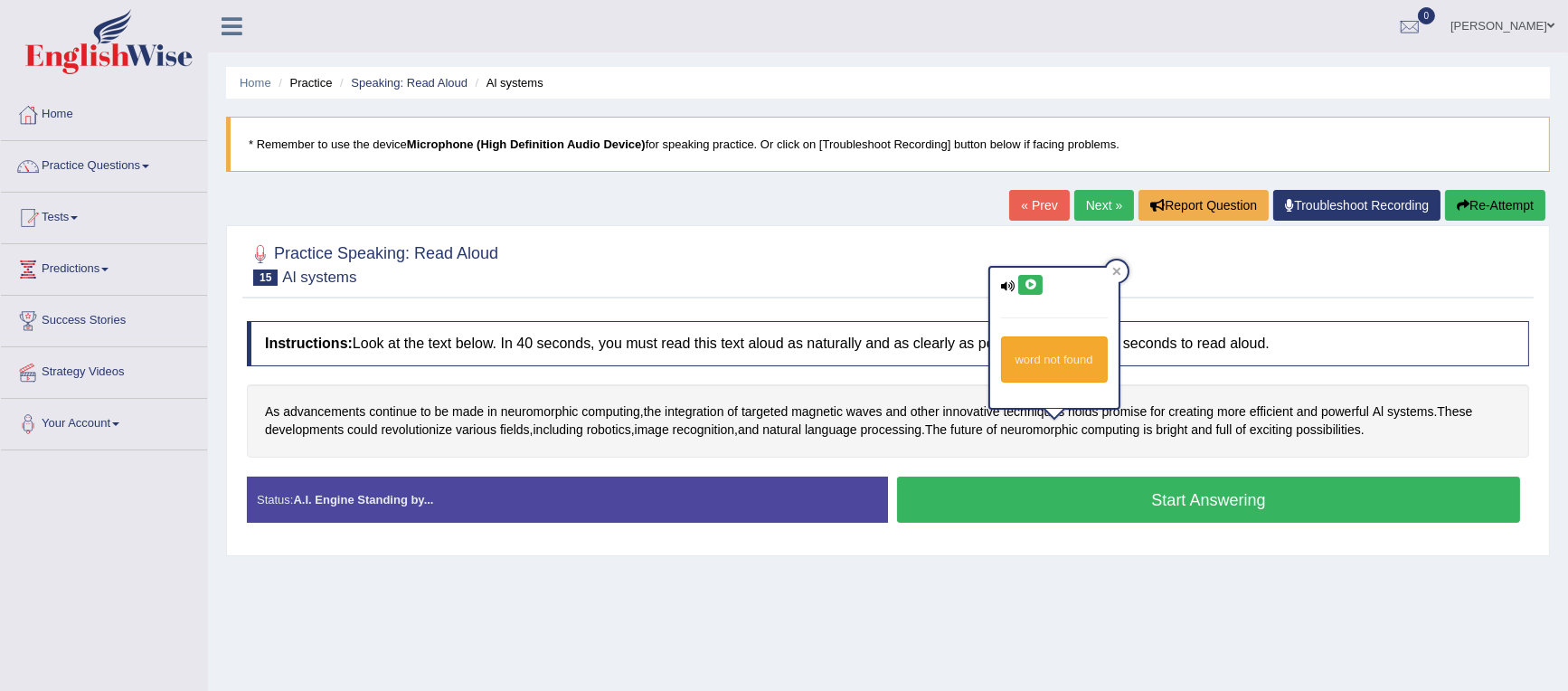
click at [1031, 279] on icon at bounding box center [1030, 285] width 14 height 11
click at [317, 414] on span "advancements" at bounding box center [323, 412] width 82 height 19
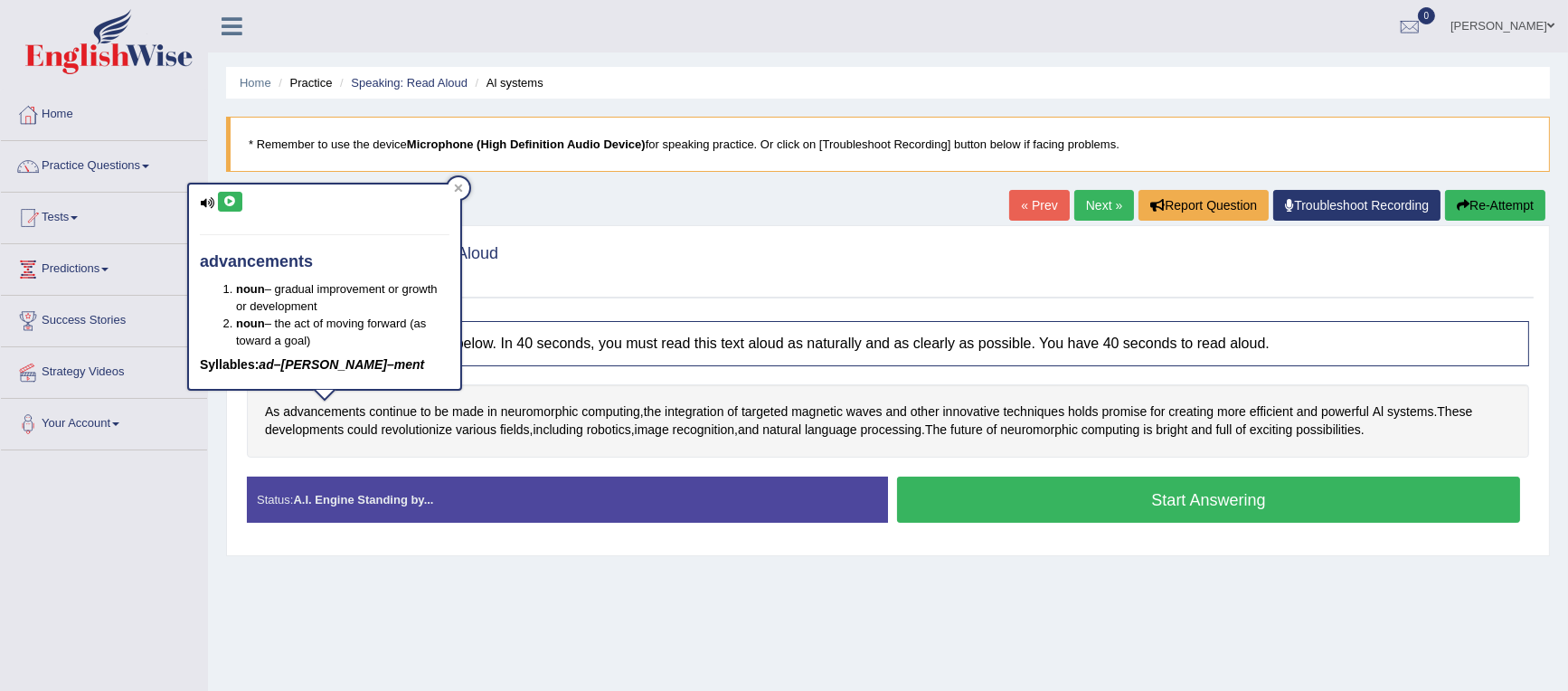
click at [230, 205] on icon at bounding box center [229, 202] width 14 height 11
click at [464, 191] on div at bounding box center [459, 188] width 22 height 22
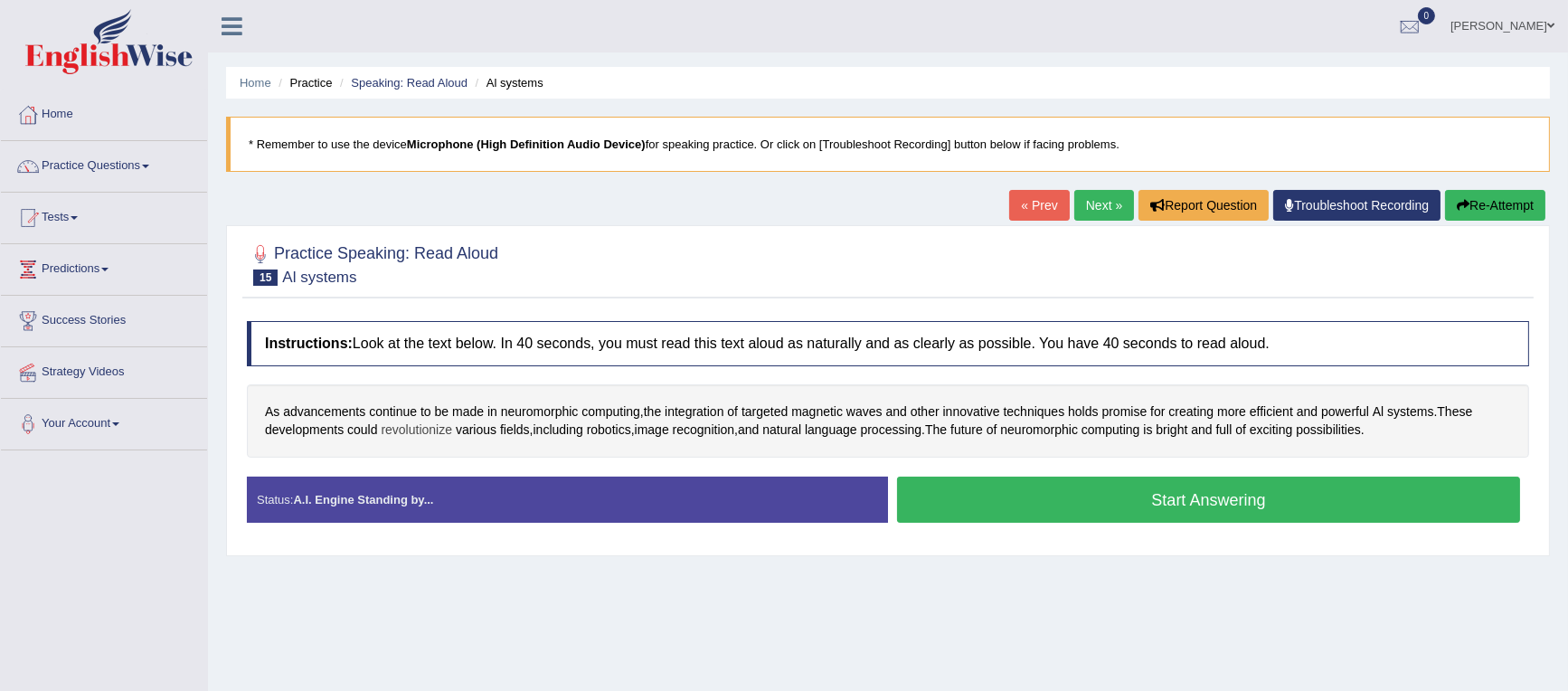
click at [430, 429] on span "revolutionize" at bounding box center [416, 429] width 72 height 19
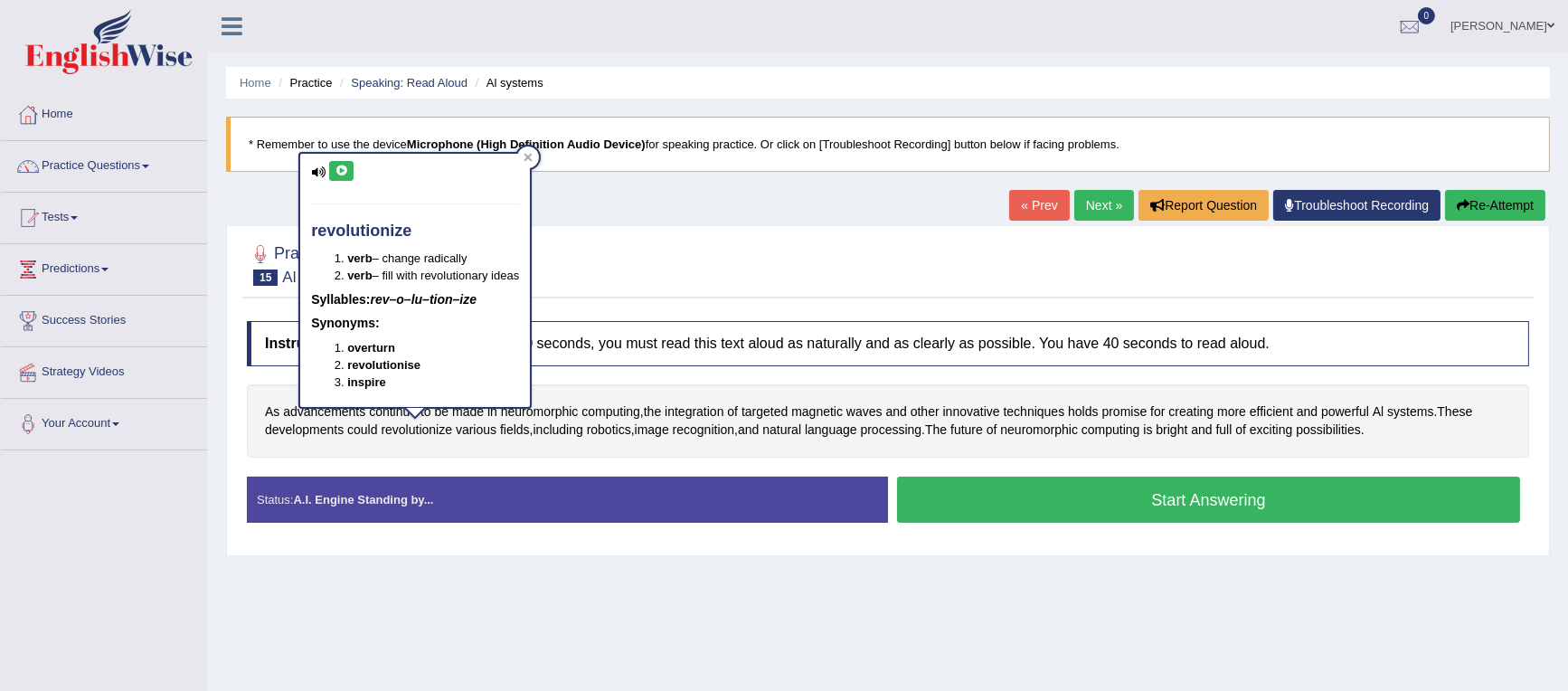
click at [334, 168] on icon at bounding box center [341, 171] width 14 height 11
click at [527, 161] on icon at bounding box center [528, 158] width 9 height 9
